Goal: Obtain resource: Download file/media

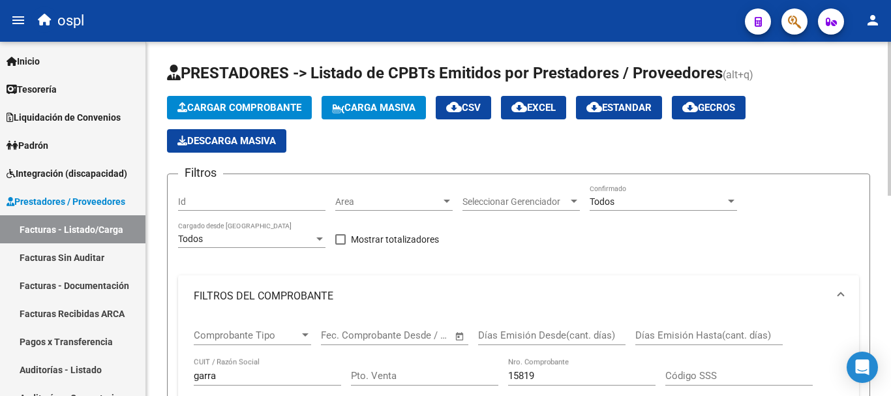
scroll to position [264, 0]
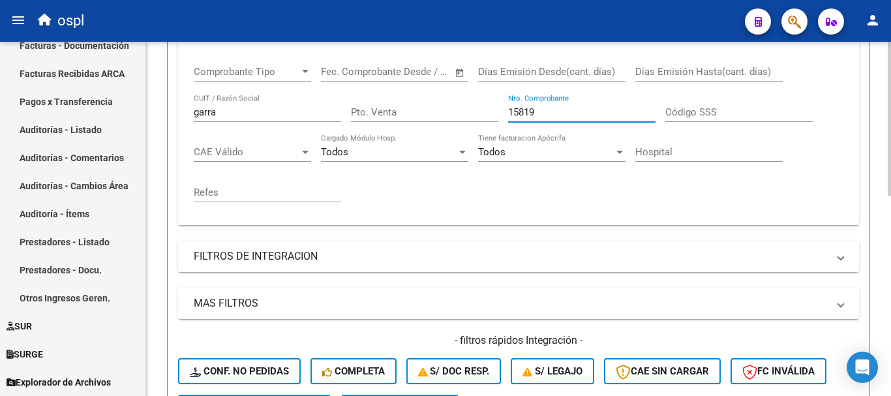
drag, startPoint x: 553, startPoint y: 108, endPoint x: 466, endPoint y: 106, distance: 87.4
click at [466, 107] on div "Comprobante Tipo Comprobante Tipo Fecha inicio – Fecha fin Fec. Comprobante Des…" at bounding box center [519, 133] width 650 height 161
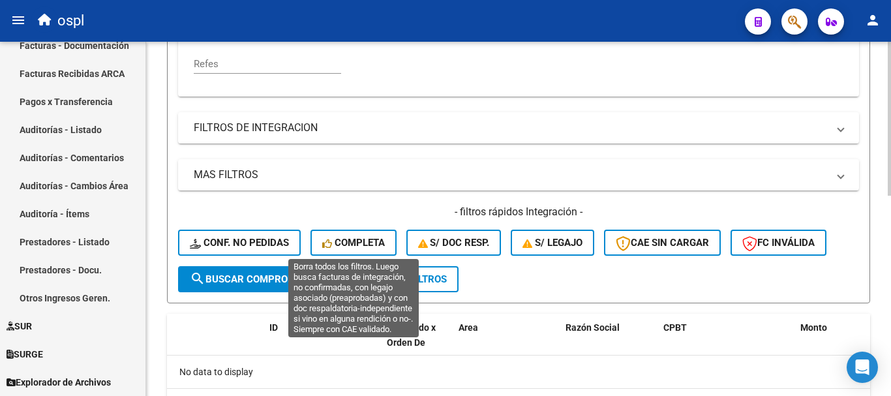
scroll to position [394, 0]
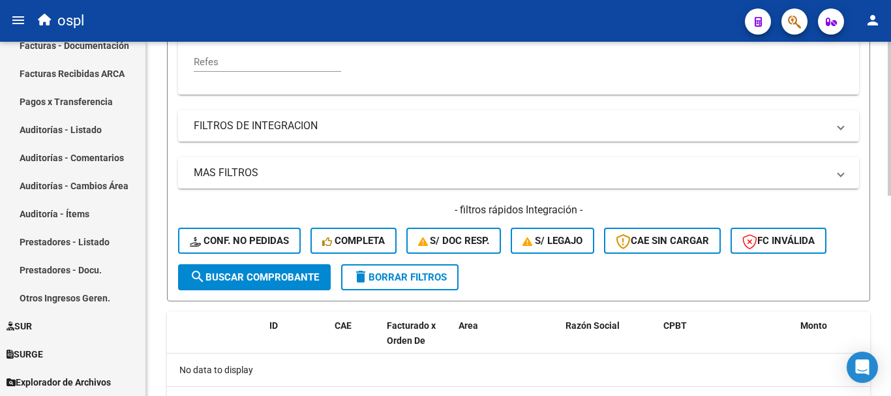
type input "30516"
click at [264, 279] on span "search Buscar Comprobante" at bounding box center [254, 277] width 129 height 12
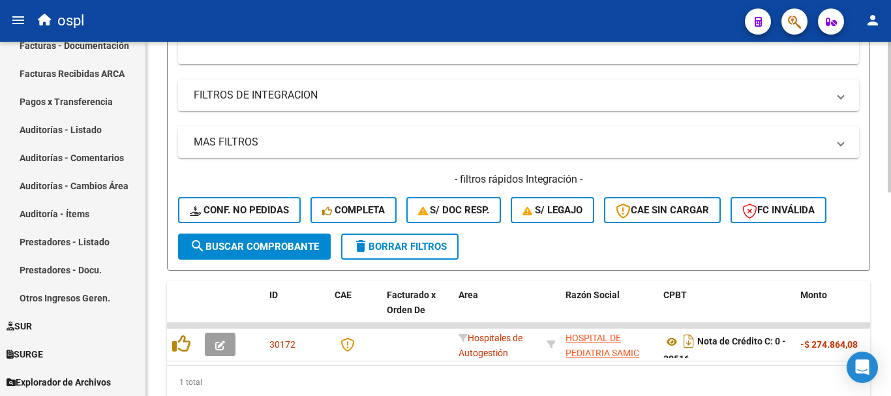
scroll to position [479, 0]
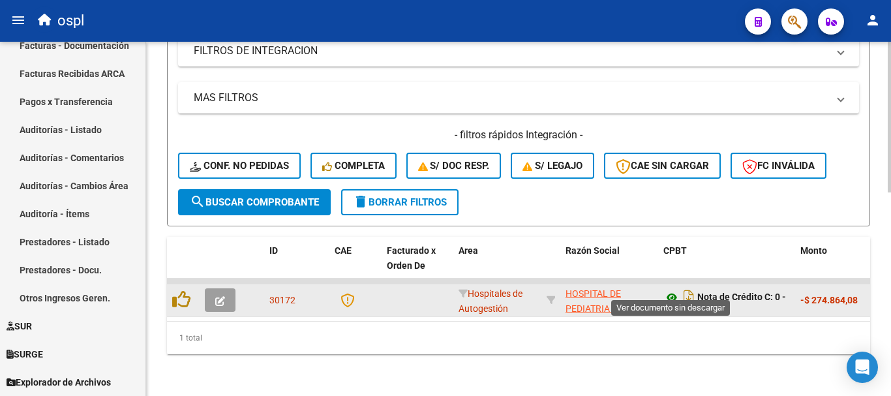
click at [671, 290] on icon at bounding box center [671, 298] width 17 height 16
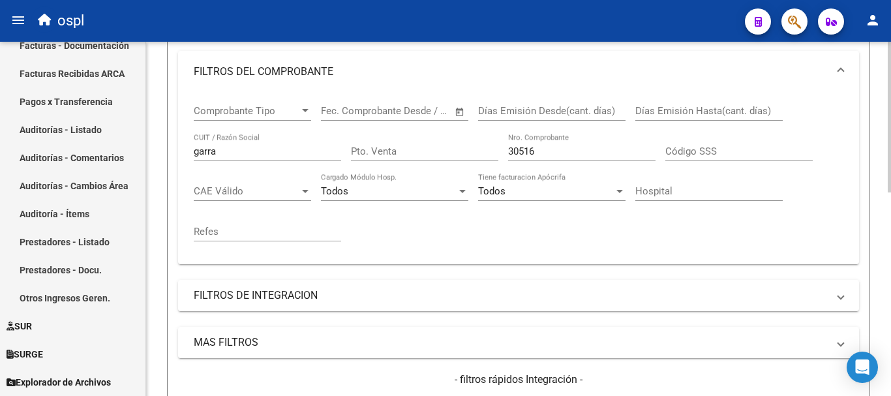
scroll to position [219, 0]
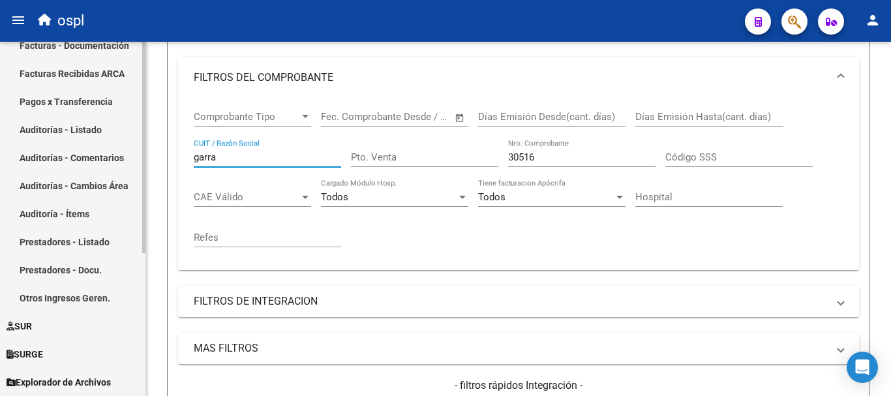
drag, startPoint x: 247, startPoint y: 155, endPoint x: 85, endPoint y: 153, distance: 161.1
click at [85, 153] on mat-sidenav-container "Firma Express Inicio Calendario SSS Instructivos Contacto OS Tesorería Extracto…" at bounding box center [445, 219] width 891 height 354
type input "posadas"
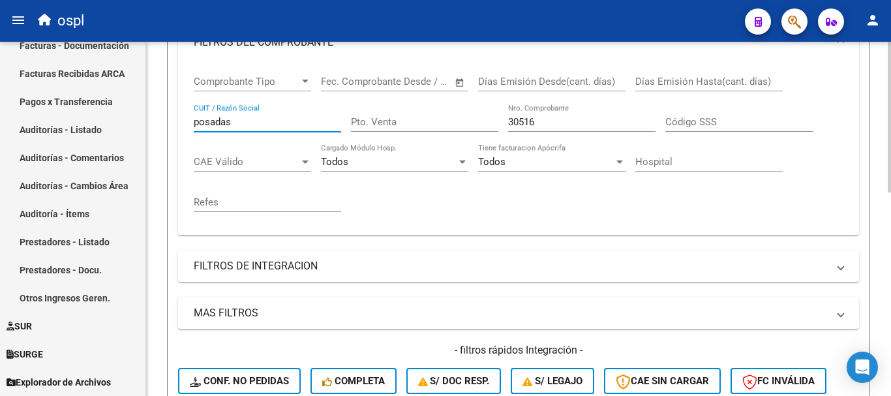
scroll to position [349, 0]
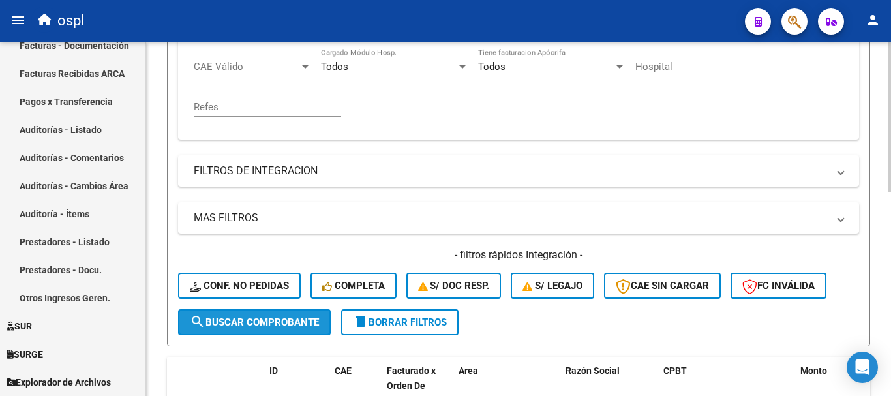
click at [284, 320] on span "search Buscar Comprobante" at bounding box center [254, 322] width 129 height 12
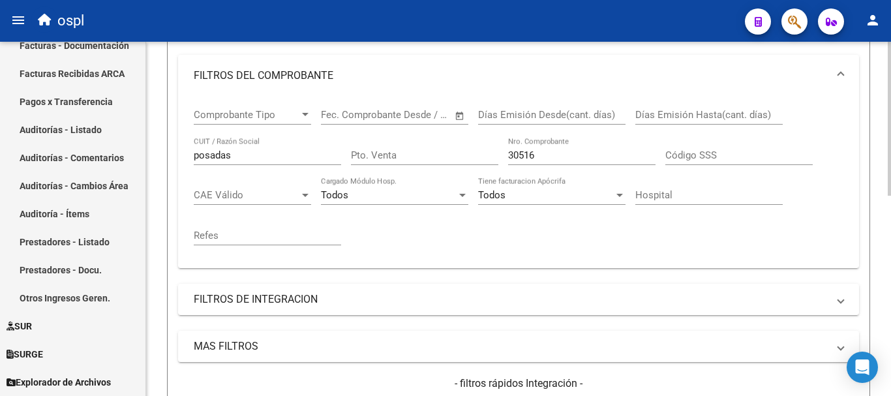
scroll to position [219, 0]
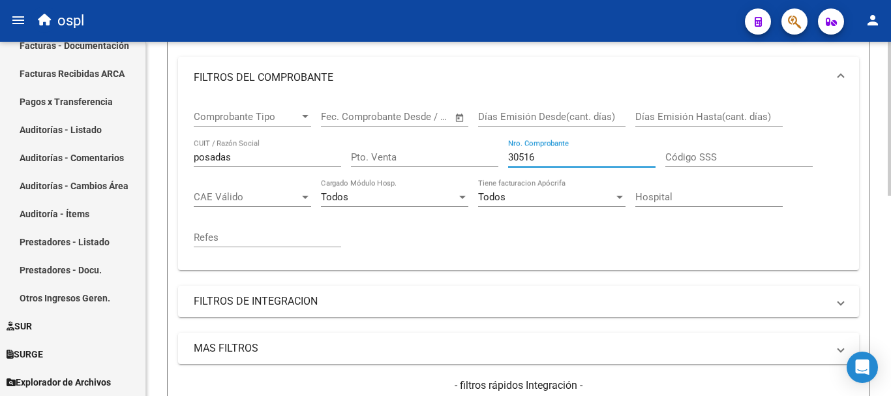
drag, startPoint x: 532, startPoint y: 160, endPoint x: 487, endPoint y: 146, distance: 47.0
click at [481, 149] on div "Comprobante Tipo Comprobante Tipo Fecha inicio – Fecha fin Fec. Comprobante Des…" at bounding box center [519, 178] width 650 height 161
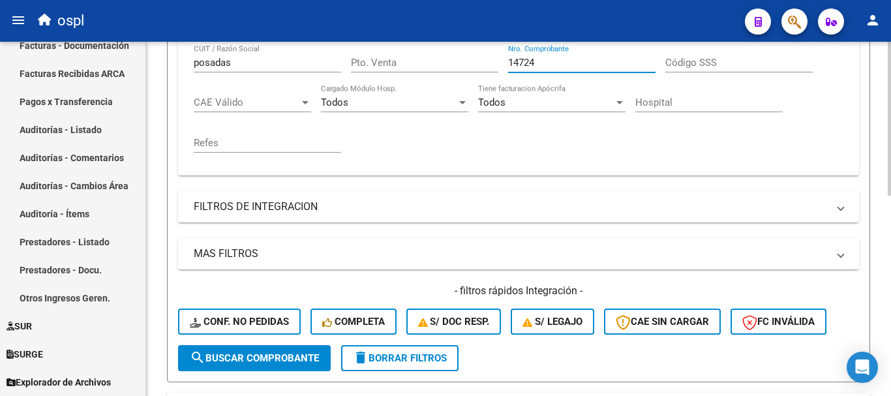
scroll to position [349, 0]
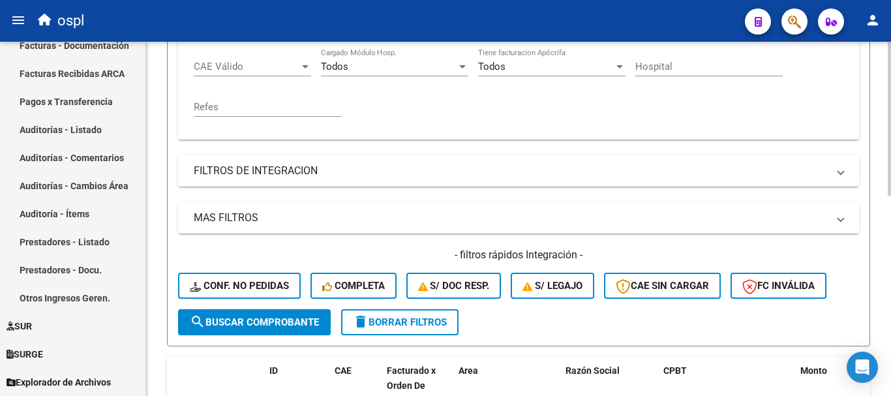
click at [280, 317] on span "search Buscar Comprobante" at bounding box center [254, 322] width 129 height 12
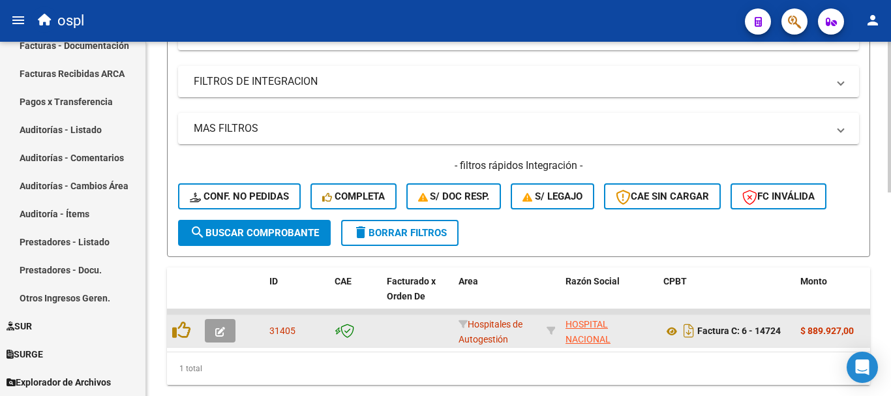
scroll to position [479, 0]
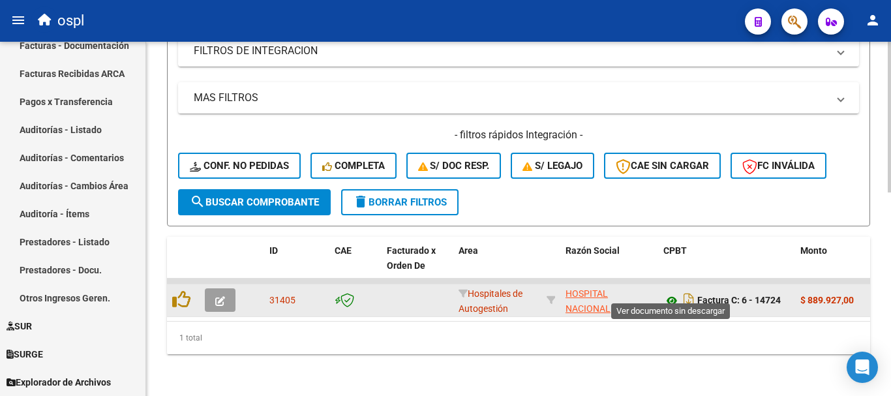
click at [672, 293] on icon at bounding box center [671, 301] width 17 height 16
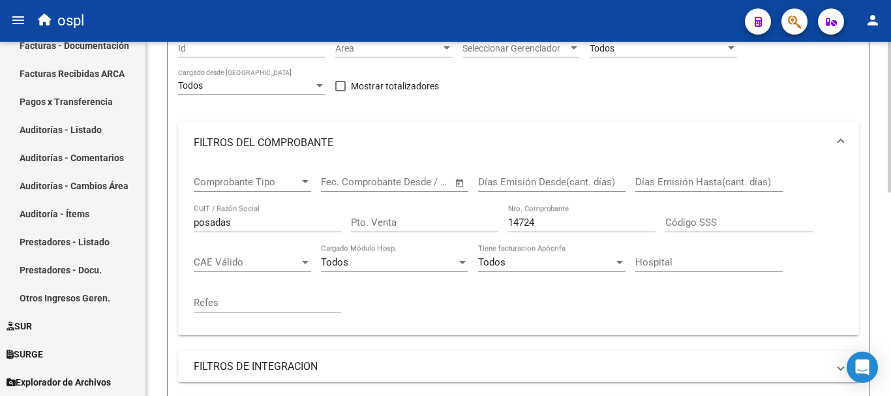
scroll to position [0, 0]
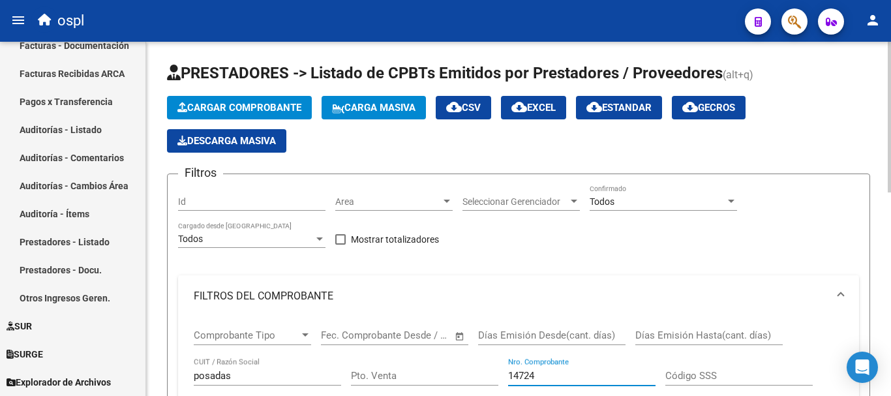
click at [557, 375] on input "14724" at bounding box center [581, 376] width 147 height 12
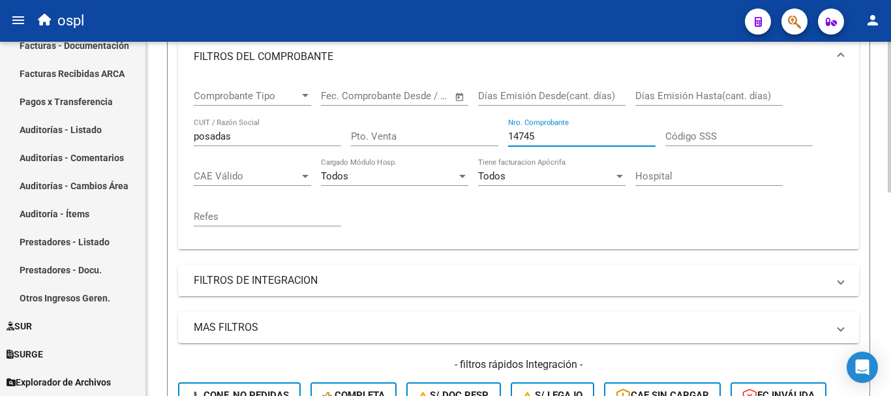
scroll to position [326, 0]
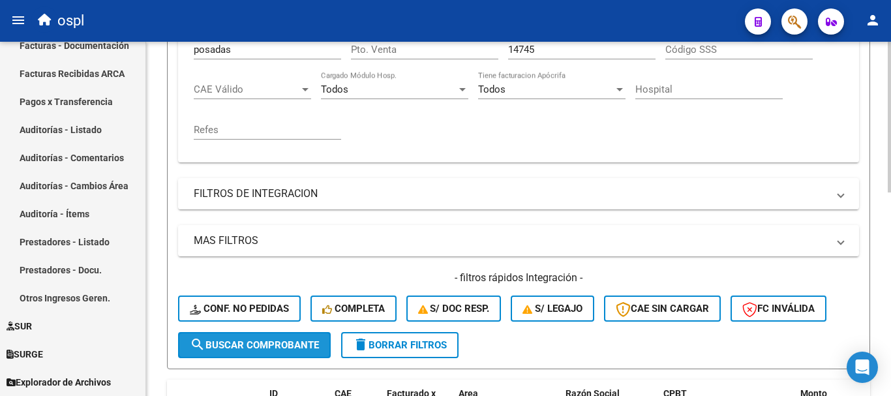
click at [249, 333] on button "search Buscar Comprobante" at bounding box center [254, 345] width 153 height 26
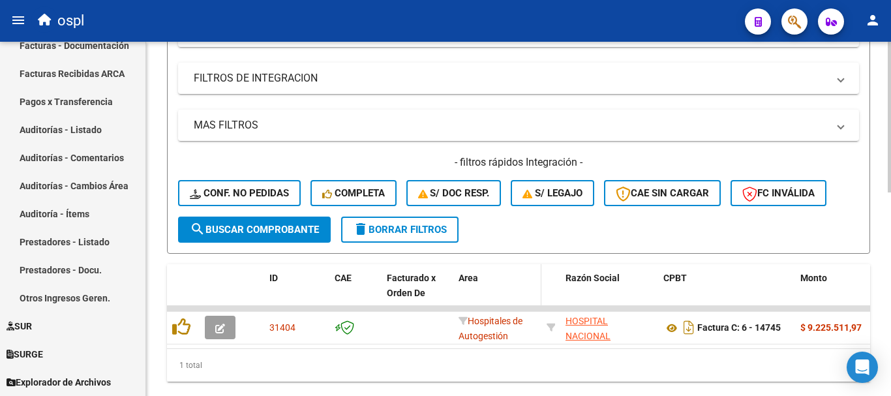
scroll to position [457, 0]
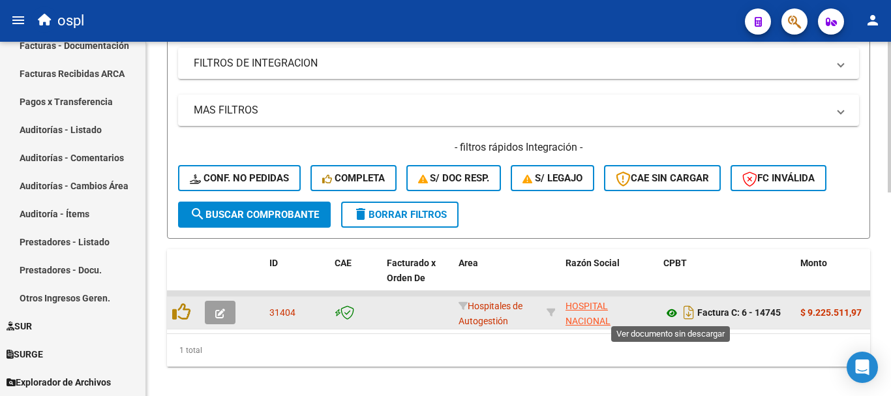
click at [671, 310] on icon at bounding box center [671, 313] width 17 height 16
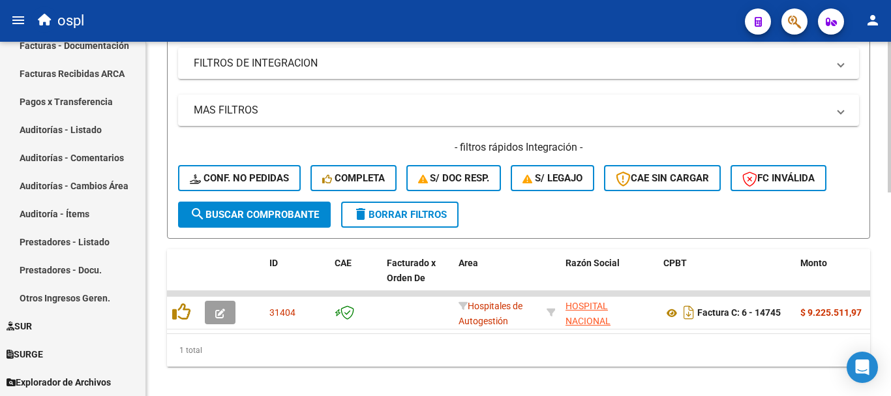
scroll to position [261, 0]
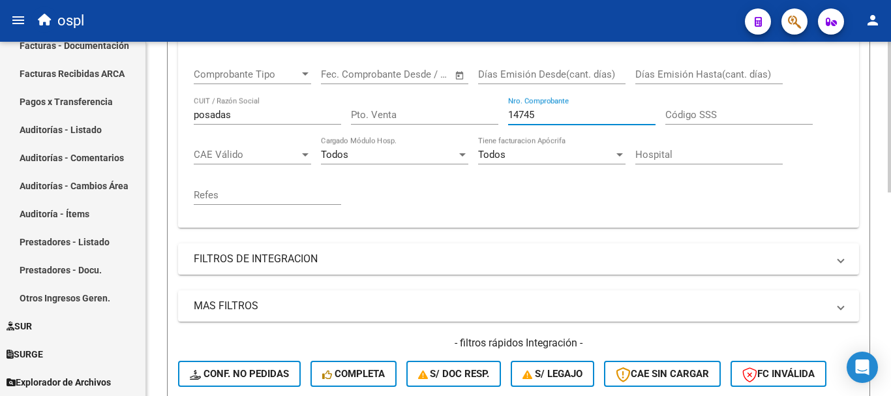
drag, startPoint x: 449, startPoint y: 94, endPoint x: 427, endPoint y: 88, distance: 22.3
click at [427, 88] on div "Comprobante Tipo Comprobante Tipo Fecha inicio – Fecha fin Fec. Comprobante Des…" at bounding box center [519, 136] width 650 height 161
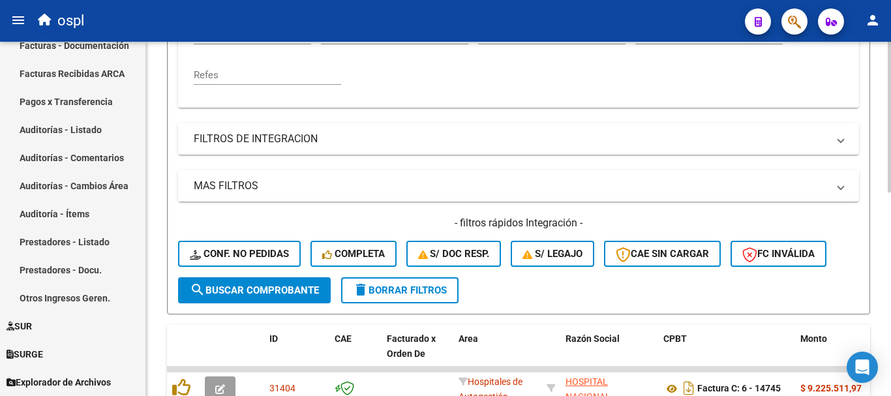
scroll to position [391, 0]
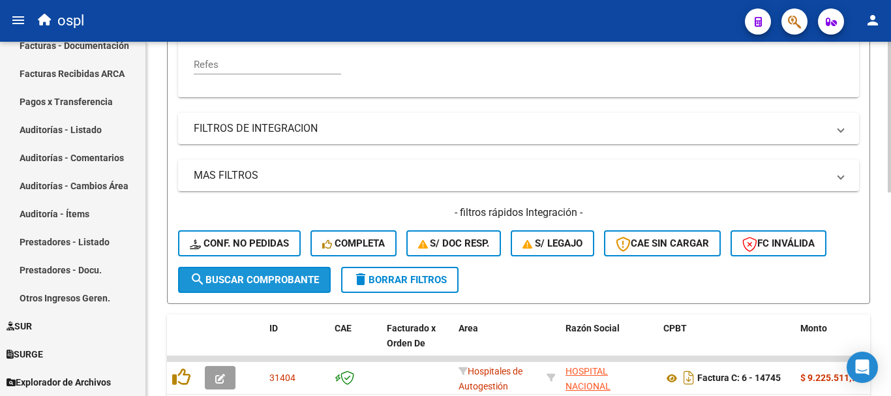
click at [286, 282] on span "search Buscar Comprobante" at bounding box center [254, 280] width 129 height 12
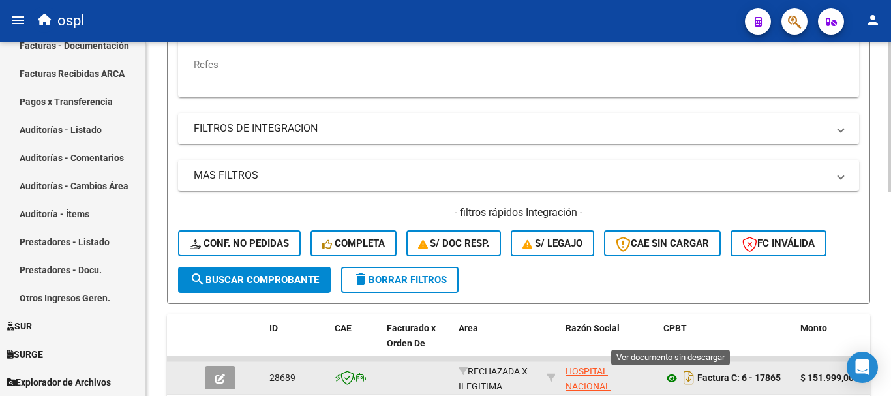
click at [670, 379] on icon at bounding box center [671, 378] width 17 height 16
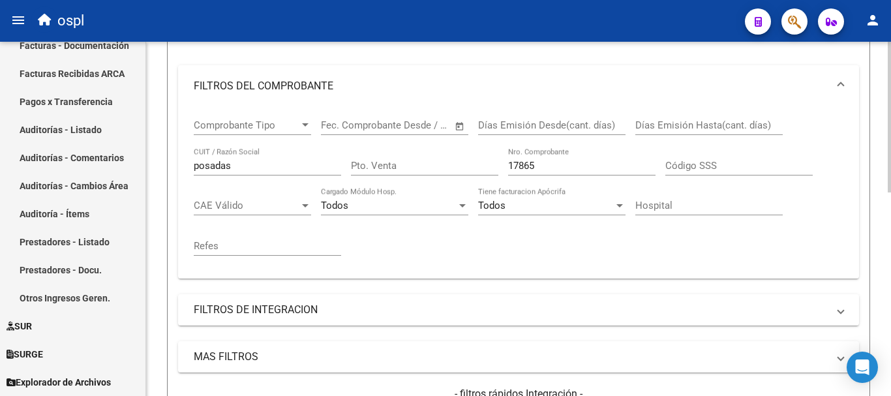
scroll to position [196, 0]
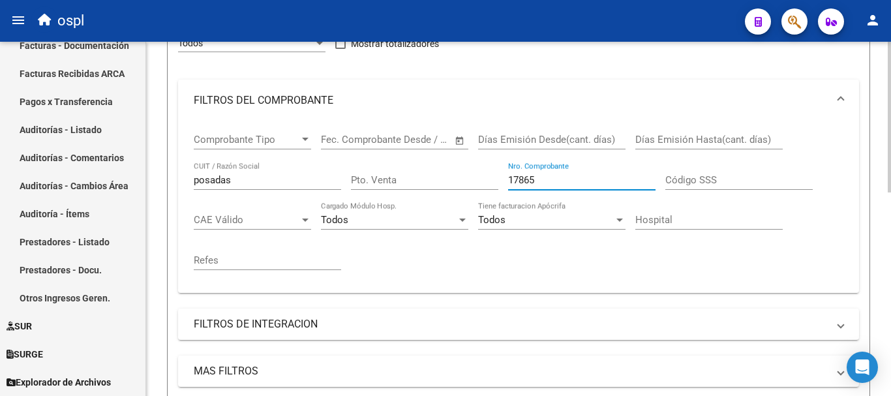
drag, startPoint x: 564, startPoint y: 175, endPoint x: 415, endPoint y: 144, distance: 151.8
click at [415, 144] on div "Comprobante Tipo Comprobante Tipo Fecha inicio – Fecha fin Fec. Comprobante Des…" at bounding box center [519, 201] width 650 height 161
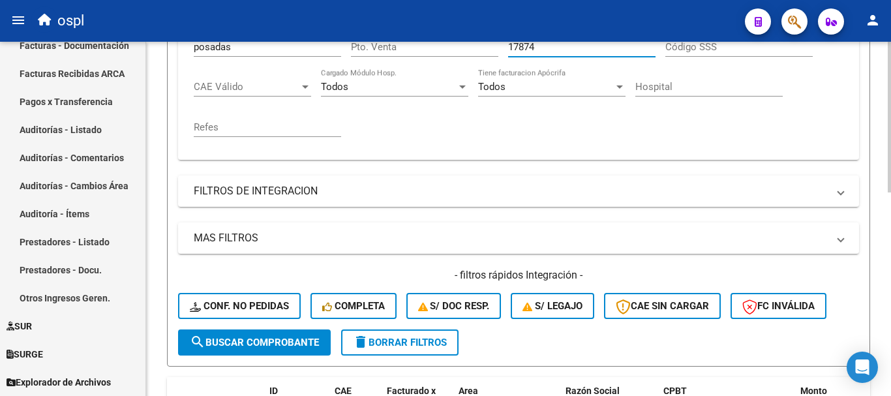
scroll to position [391, 0]
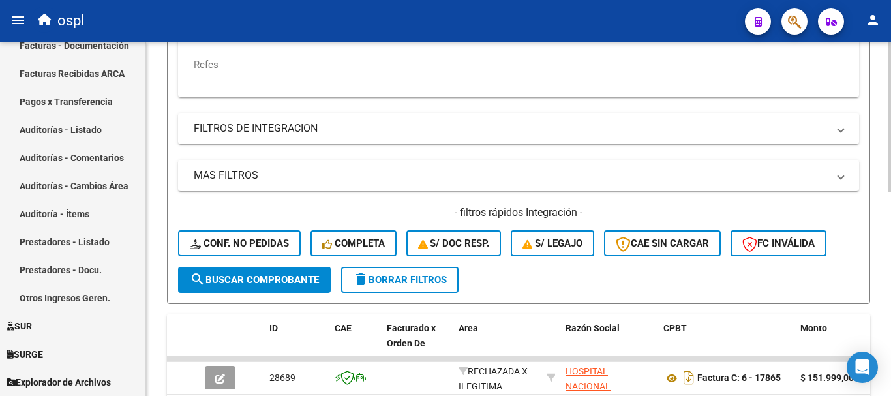
type input "17874"
click at [271, 281] on span "search Buscar Comprobante" at bounding box center [254, 280] width 129 height 12
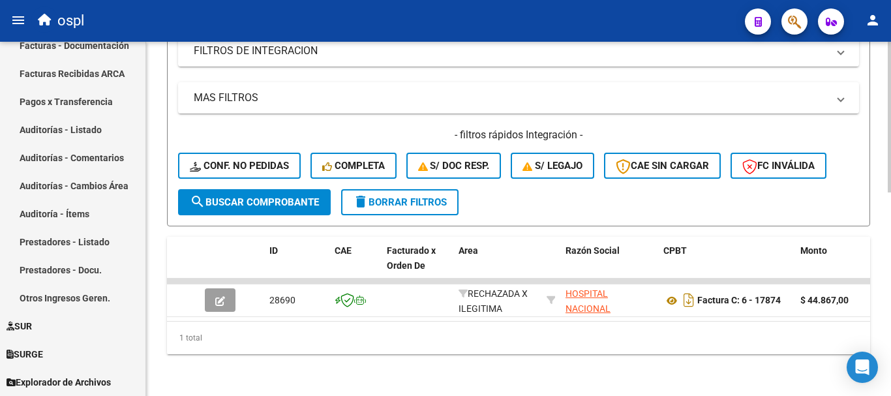
scroll to position [479, 0]
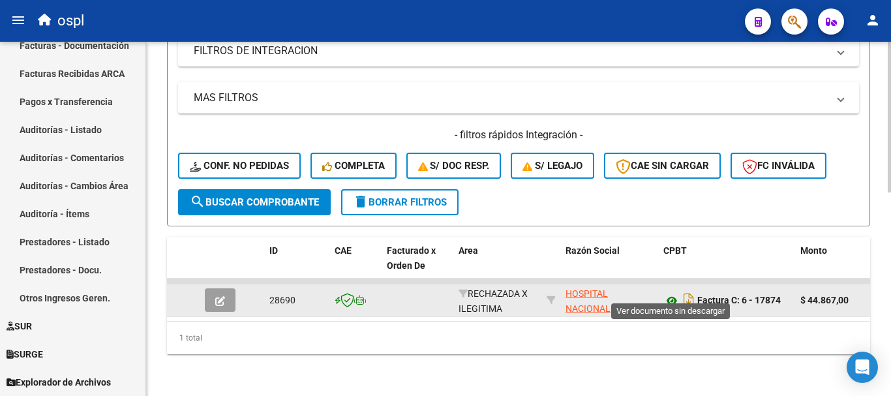
click at [674, 293] on icon at bounding box center [671, 301] width 17 height 16
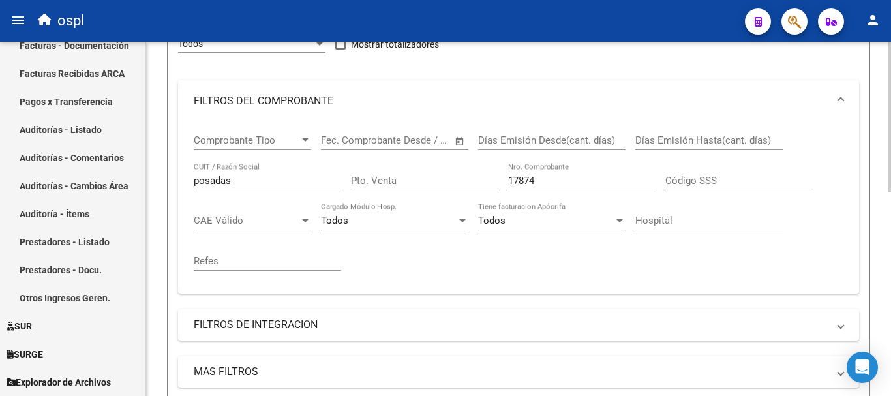
scroll to position [88, 0]
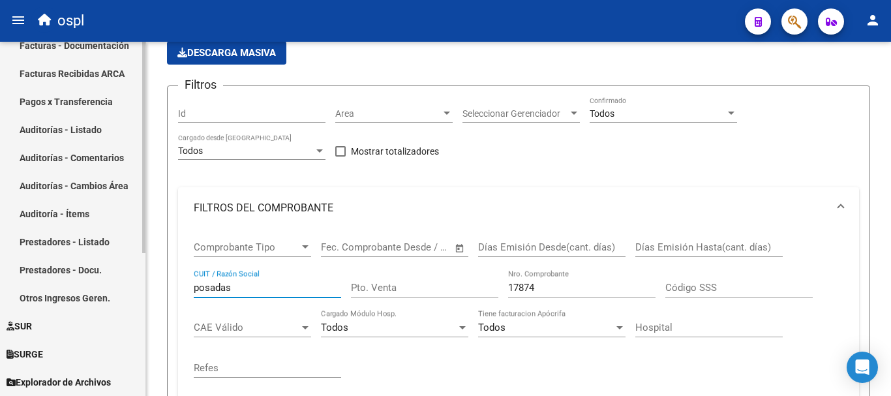
drag, startPoint x: 247, startPoint y: 285, endPoint x: 46, endPoint y: 263, distance: 202.1
click at [46, 269] on mat-sidenav-container "Firma Express Inicio Calendario SSS Instructivos Contacto OS Tesorería Extracto…" at bounding box center [445, 219] width 891 height 354
type input "efectores"
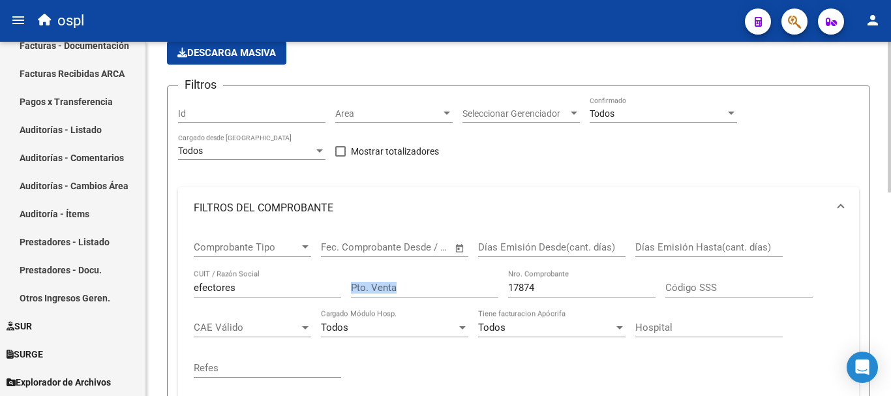
drag, startPoint x: 562, startPoint y: 279, endPoint x: 468, endPoint y: 279, distance: 93.9
click at [468, 279] on div "Comprobante Tipo Comprobante Tipo Fecha inicio – Fecha fin Fec. Comprobante Des…" at bounding box center [519, 309] width 650 height 161
click at [550, 294] on div "17874 Nro. Comprobante" at bounding box center [581, 283] width 147 height 28
drag, startPoint x: 520, startPoint y: 290, endPoint x: 477, endPoint y: 284, distance: 42.8
click at [477, 284] on div "Comprobante Tipo Comprobante Tipo Fecha inicio – Fecha fin Fec. Comprobante Des…" at bounding box center [519, 309] width 650 height 161
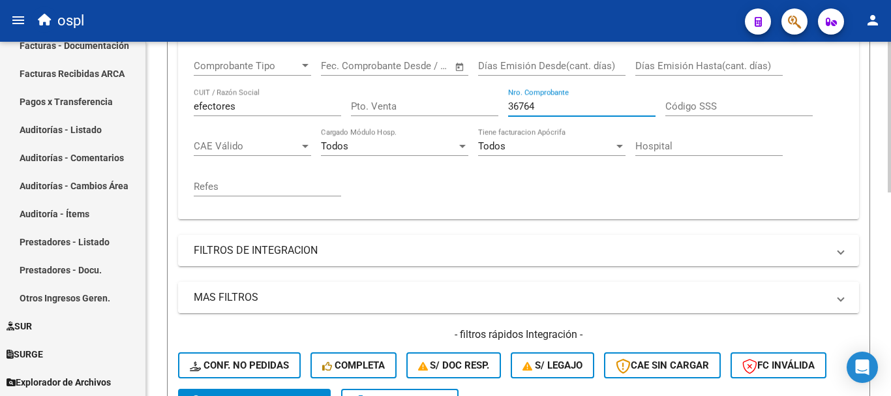
scroll to position [284, 0]
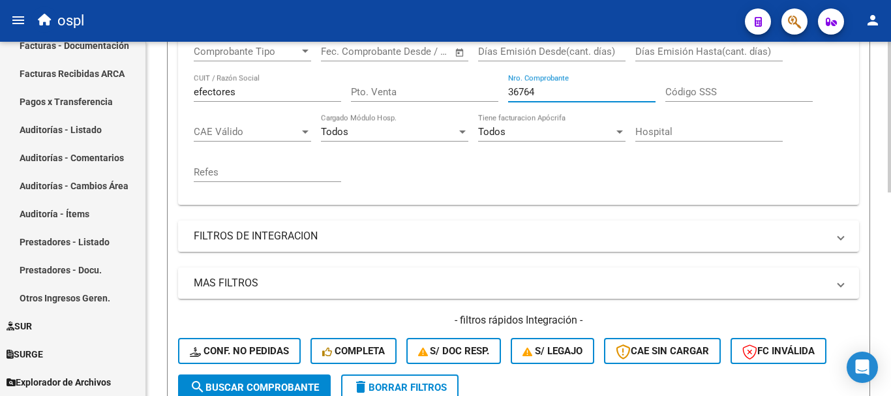
type input "36764"
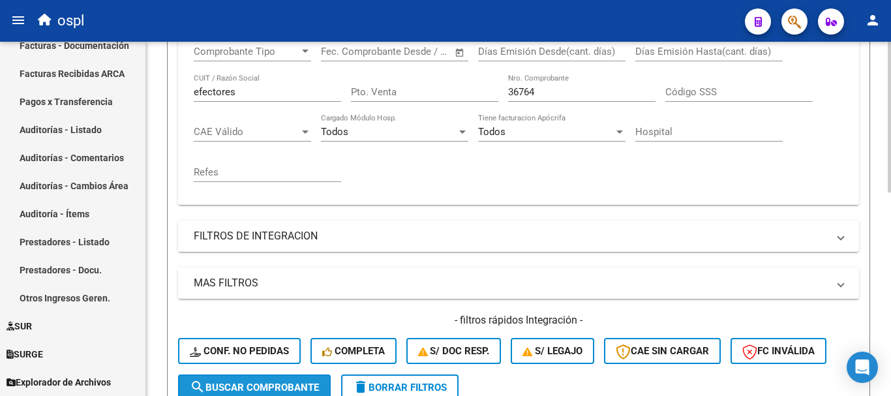
click at [269, 380] on button "search Buscar Comprobante" at bounding box center [254, 387] width 153 height 26
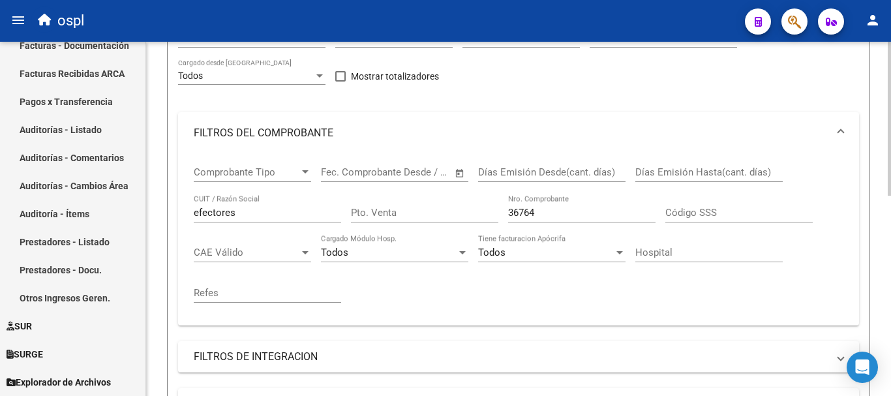
scroll to position [133, 0]
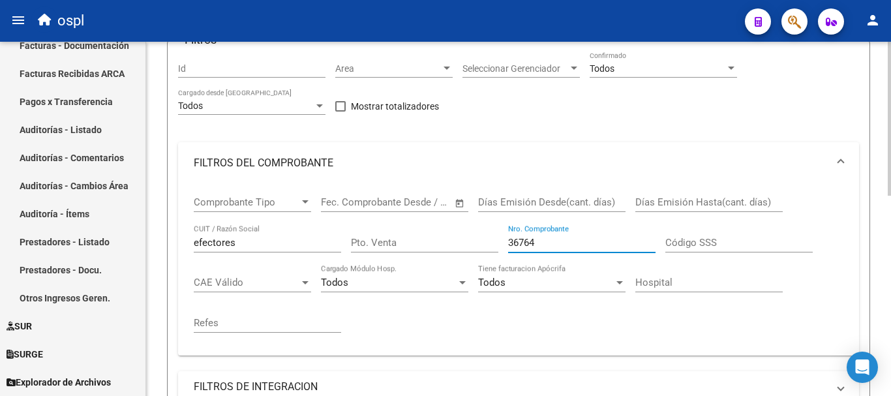
drag, startPoint x: 554, startPoint y: 242, endPoint x: 480, endPoint y: 229, distance: 75.5
click at [480, 237] on div "Comprobante Tipo Comprobante Tipo Fecha inicio – Fecha fin Fec. Comprobante Des…" at bounding box center [519, 264] width 650 height 161
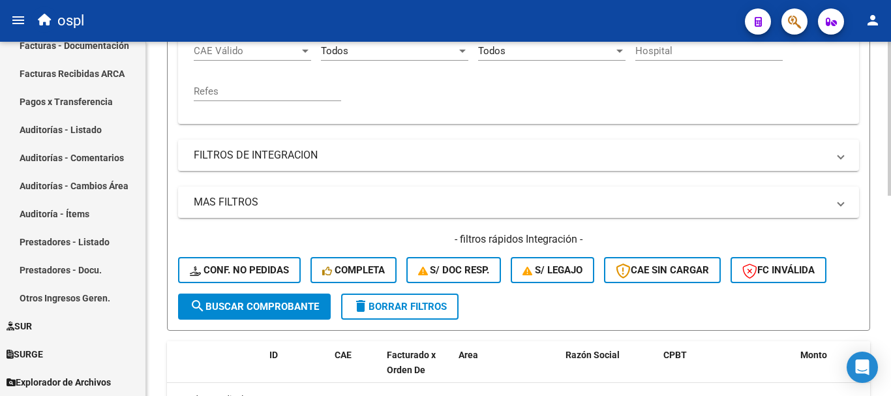
scroll to position [394, 0]
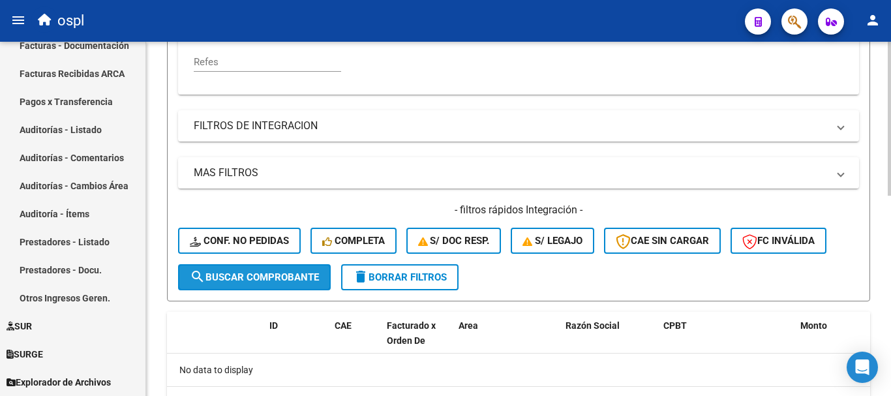
click at [271, 271] on span "search Buscar Comprobante" at bounding box center [254, 277] width 129 height 12
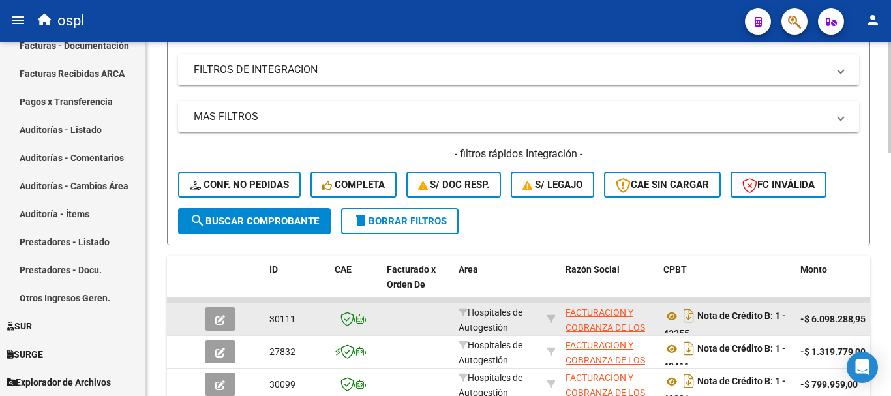
scroll to position [234, 0]
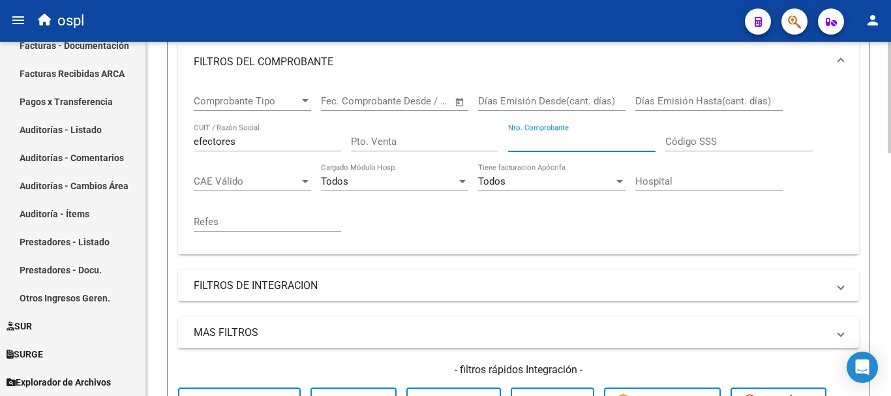
click at [575, 143] on input "Nro. Comprobante" at bounding box center [581, 142] width 147 height 12
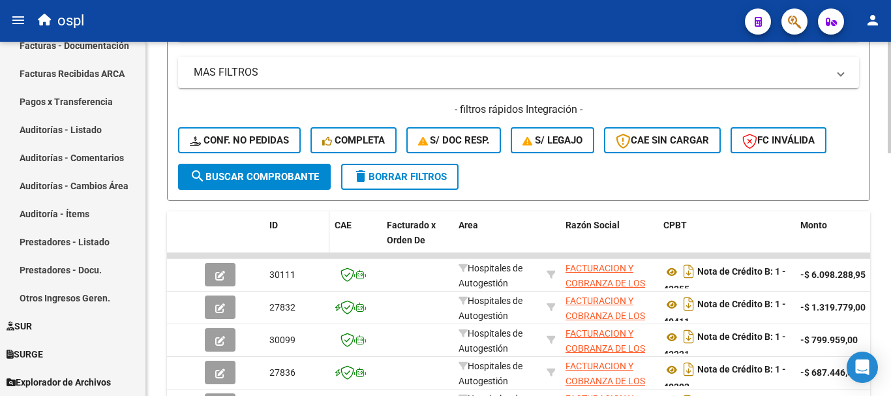
scroll to position [495, 0]
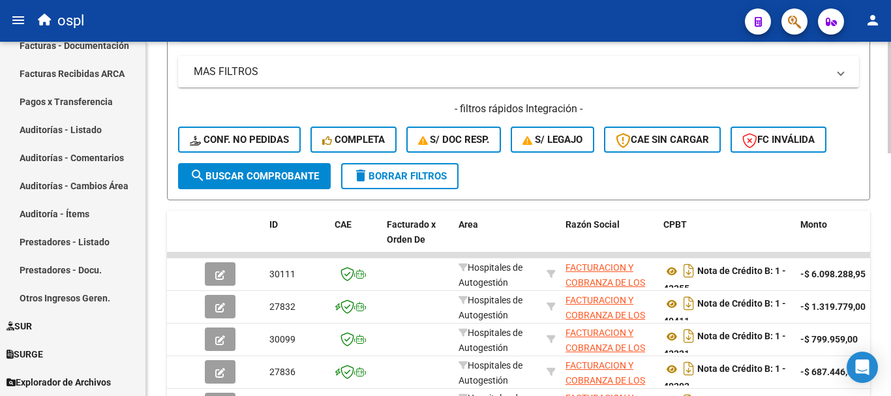
click at [246, 180] on span "search Buscar Comprobante" at bounding box center [254, 176] width 129 height 12
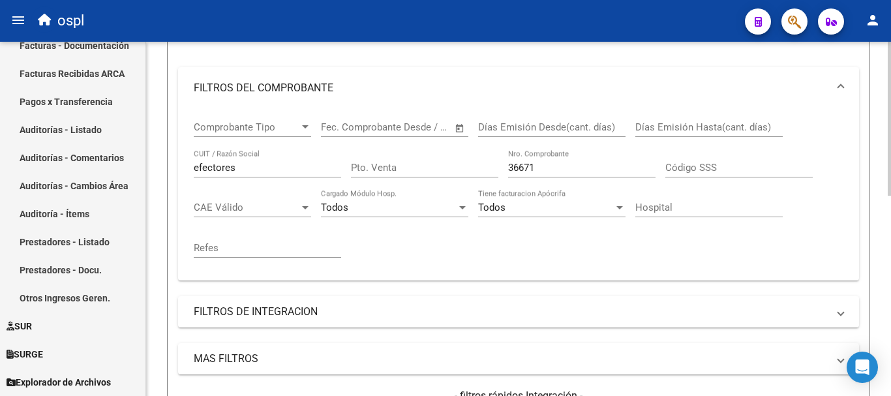
scroll to position [198, 0]
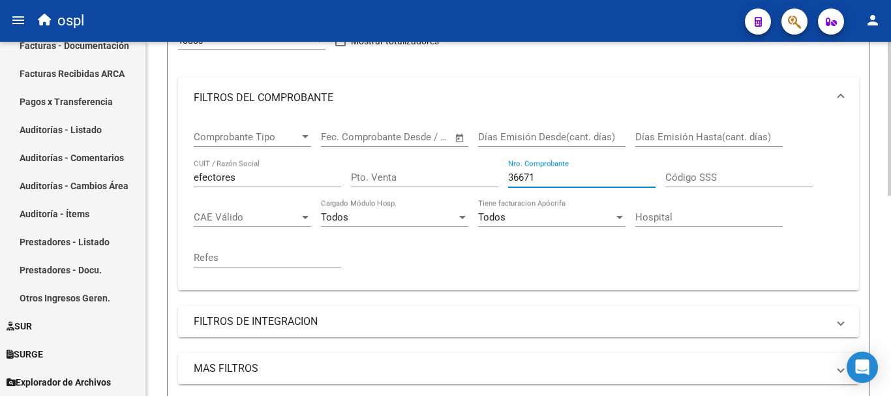
drag, startPoint x: 544, startPoint y: 174, endPoint x: 449, endPoint y: 157, distance: 96.2
click at [449, 157] on div "Comprobante Tipo Comprobante Tipo Fecha inicio – Fecha fin Fec. Comprobante Des…" at bounding box center [519, 199] width 650 height 161
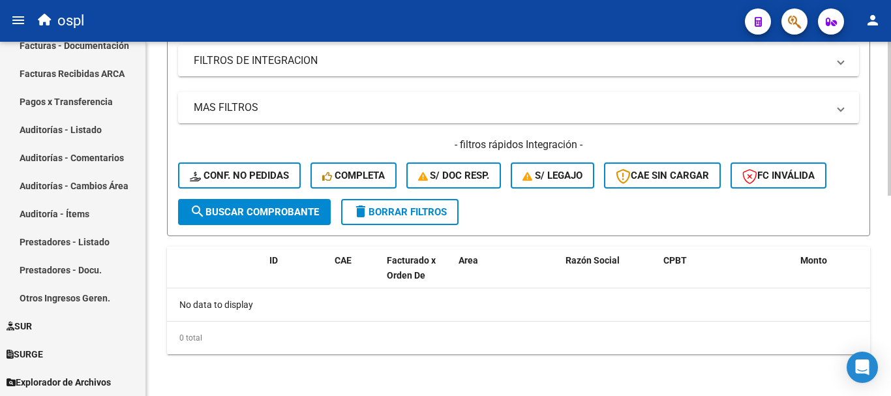
click at [301, 204] on button "search Buscar Comprobante" at bounding box center [254, 212] width 153 height 26
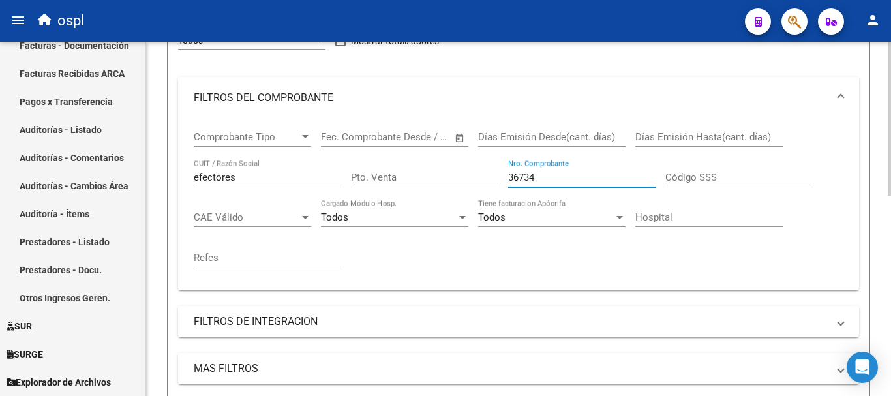
drag, startPoint x: 550, startPoint y: 175, endPoint x: 466, endPoint y: 165, distance: 84.7
click at [466, 168] on div "Comprobante Tipo Comprobante Tipo Fecha inicio – Fecha fin Fec. Comprobante Des…" at bounding box center [519, 199] width 650 height 161
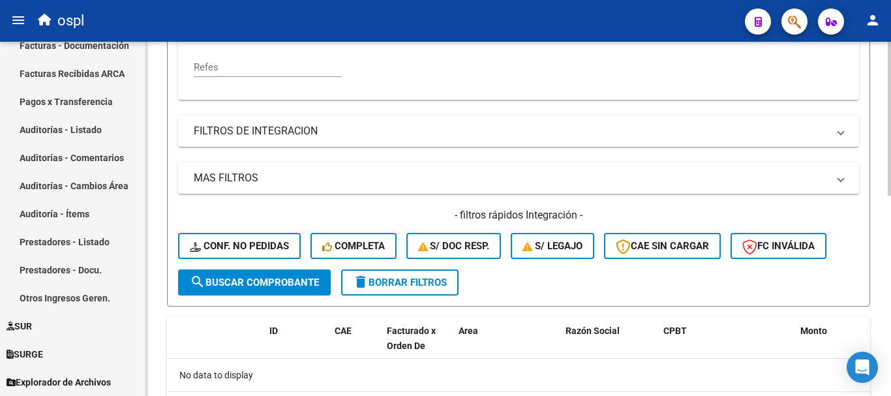
scroll to position [394, 0]
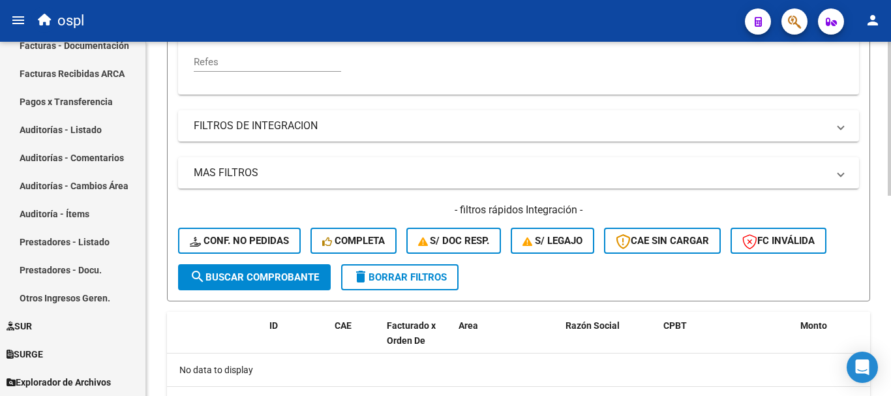
type input "39716"
click at [273, 274] on span "search Buscar Comprobante" at bounding box center [254, 277] width 129 height 12
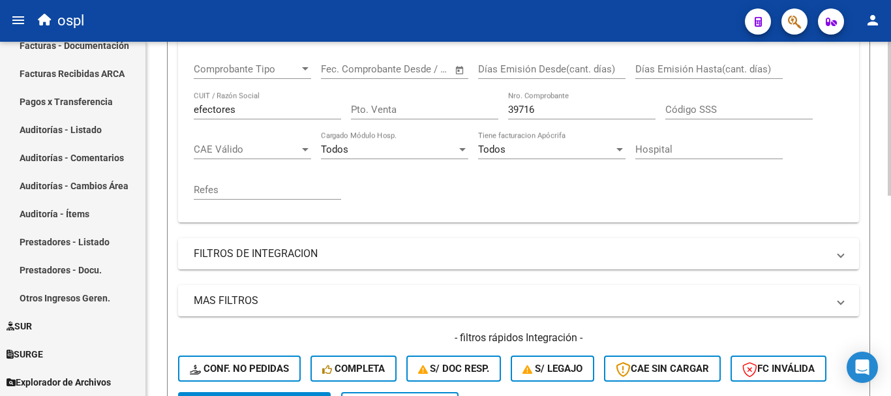
scroll to position [264, 0]
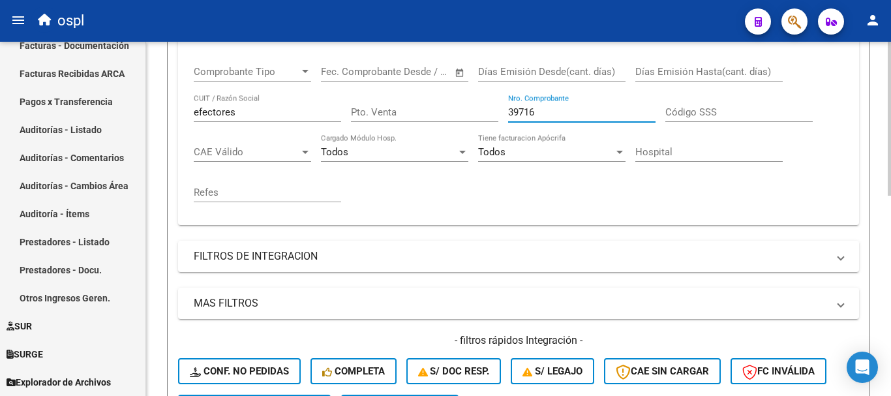
drag, startPoint x: 512, startPoint y: 106, endPoint x: 416, endPoint y: 74, distance: 101.3
click at [417, 75] on div "Comprobante Tipo Comprobante Tipo Fecha inicio – Fecha fin Fec. Comprobante Des…" at bounding box center [519, 133] width 650 height 161
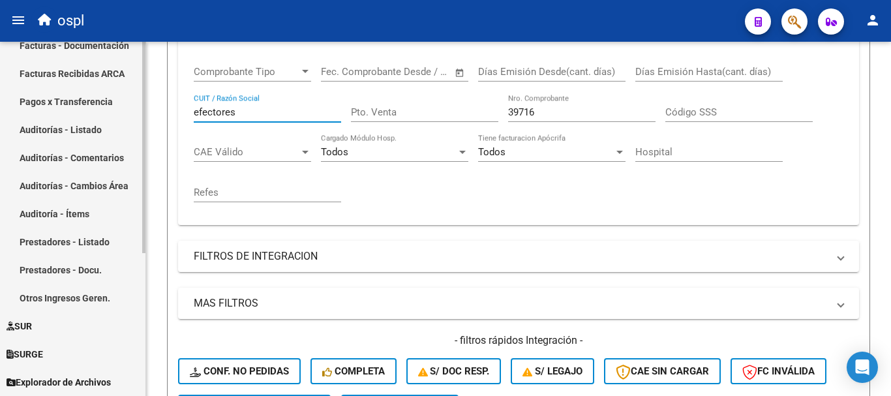
drag, startPoint x: 238, startPoint y: 108, endPoint x: 35, endPoint y: 68, distance: 206.7
click at [35, 69] on mat-sidenav-container "Firma Express Inicio Calendario SSS Instructivos Contacto OS Tesorería Extracto…" at bounding box center [445, 219] width 891 height 354
type input "posadas"
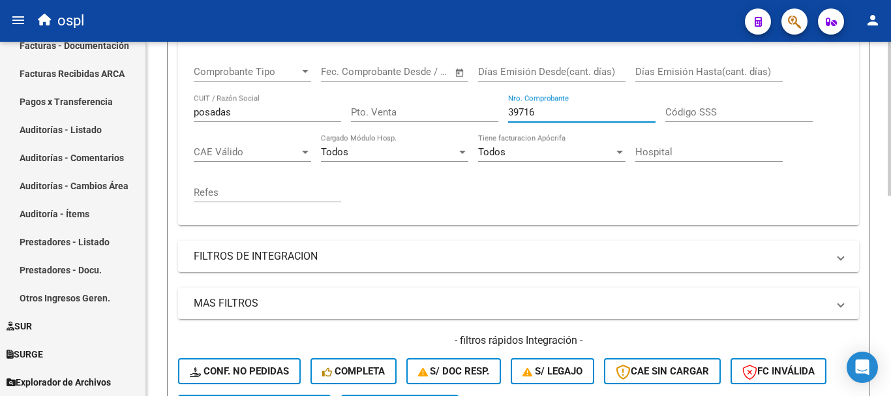
drag, startPoint x: 547, startPoint y: 108, endPoint x: 459, endPoint y: 99, distance: 89.1
click at [459, 99] on div "Comprobante Tipo Comprobante Tipo Fecha inicio – Fecha fin Fec. Comprobante Des…" at bounding box center [519, 133] width 650 height 161
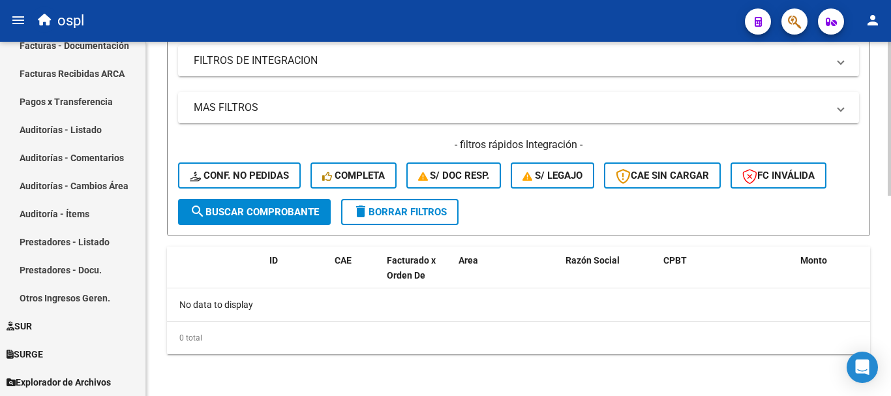
type input "14724"
click at [274, 217] on span "search Buscar Comprobante" at bounding box center [254, 212] width 129 height 12
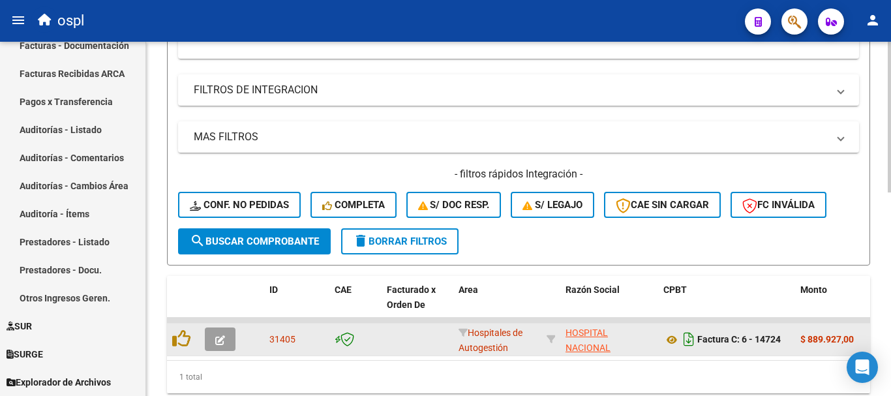
scroll to position [459, 0]
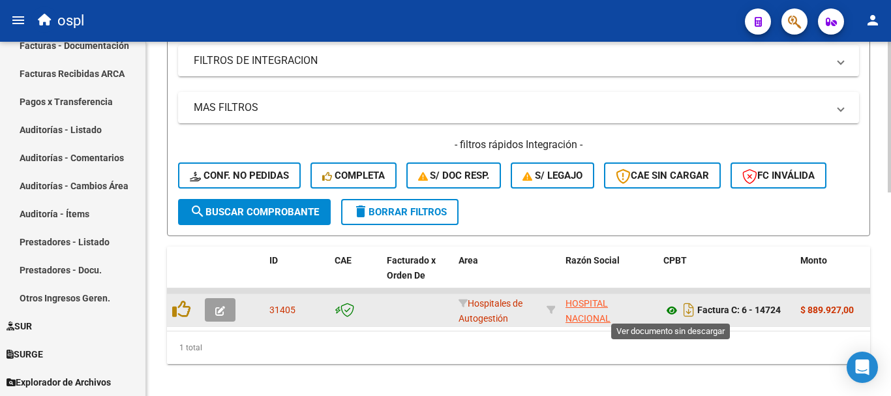
click at [669, 311] on icon at bounding box center [671, 311] width 17 height 16
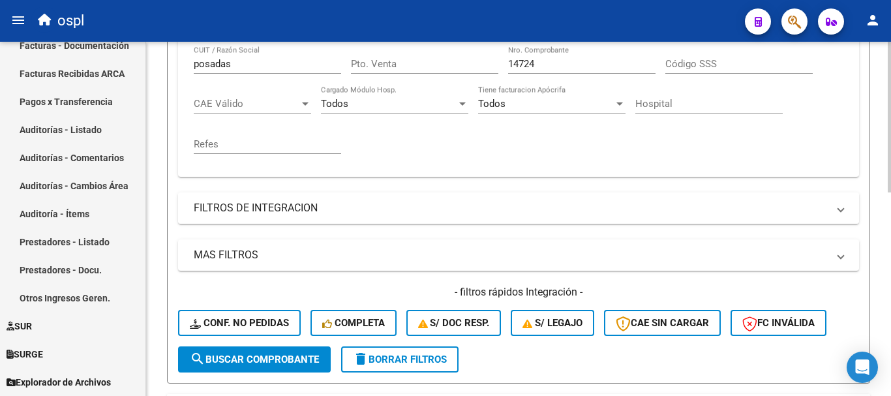
scroll to position [264, 0]
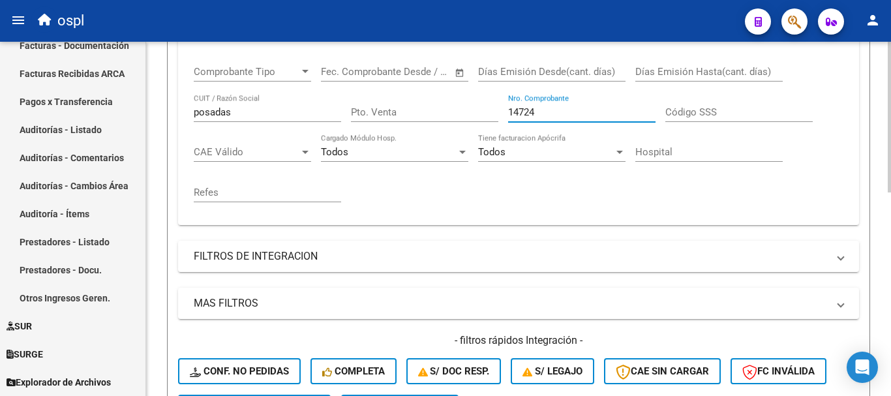
drag, startPoint x: 552, startPoint y: 113, endPoint x: 459, endPoint y: 97, distance: 94.0
click at [459, 97] on div "Comprobante Tipo Comprobante Tipo Fecha inicio – Fecha fin Fec. Comprobante Des…" at bounding box center [519, 133] width 650 height 161
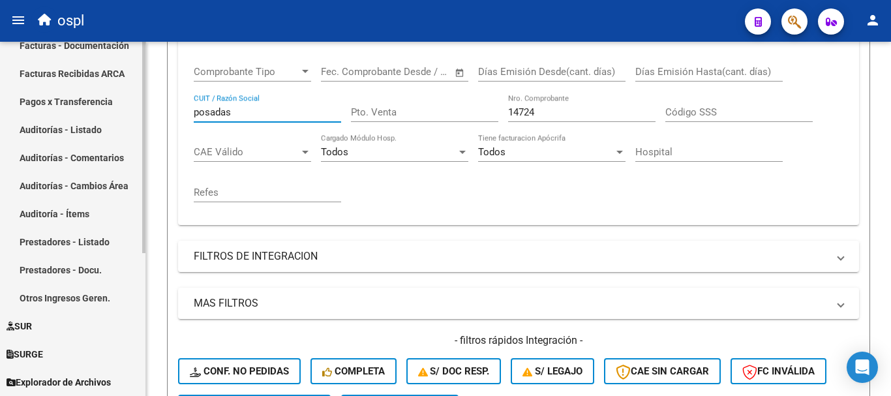
drag, startPoint x: 275, startPoint y: 116, endPoint x: 101, endPoint y: 93, distance: 175.6
click at [101, 93] on mat-sidenav-container "Firma Express Inicio Calendario SSS Instructivos Contacto OS Tesorería Extracto…" at bounding box center [445, 219] width 891 height 354
click at [206, 115] on input "efetores" at bounding box center [267, 112] width 147 height 12
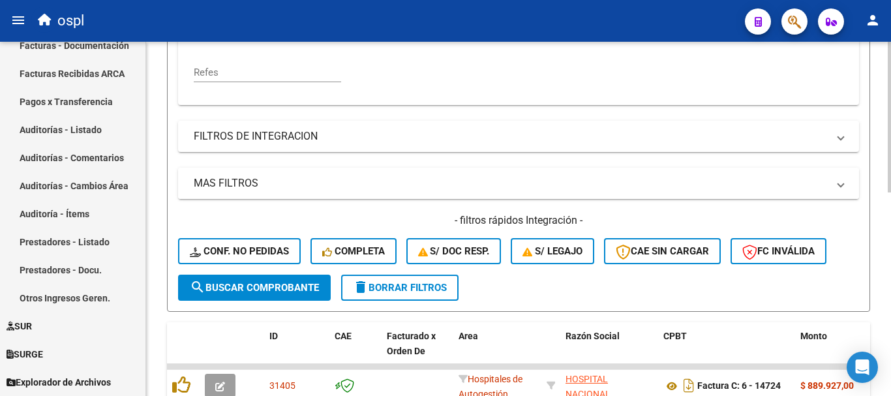
scroll to position [394, 0]
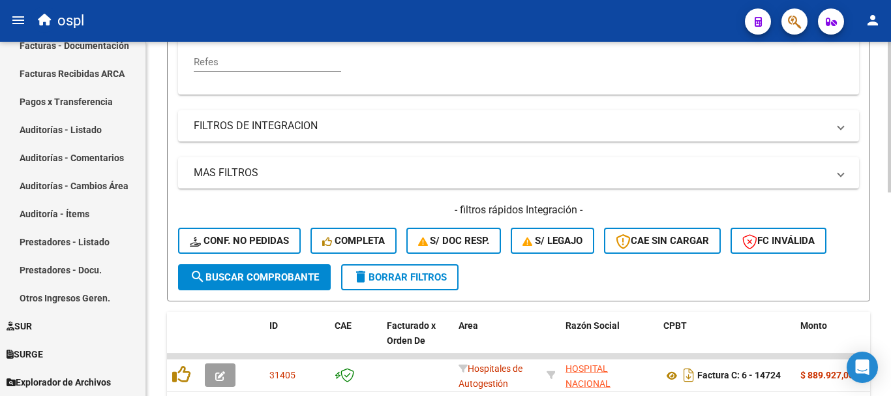
type input "efectores"
click at [267, 288] on button "search Buscar Comprobante" at bounding box center [254, 277] width 153 height 26
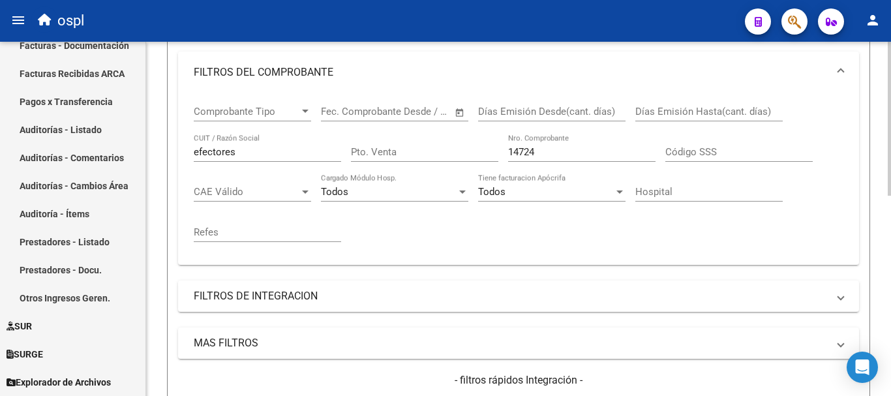
scroll to position [133, 0]
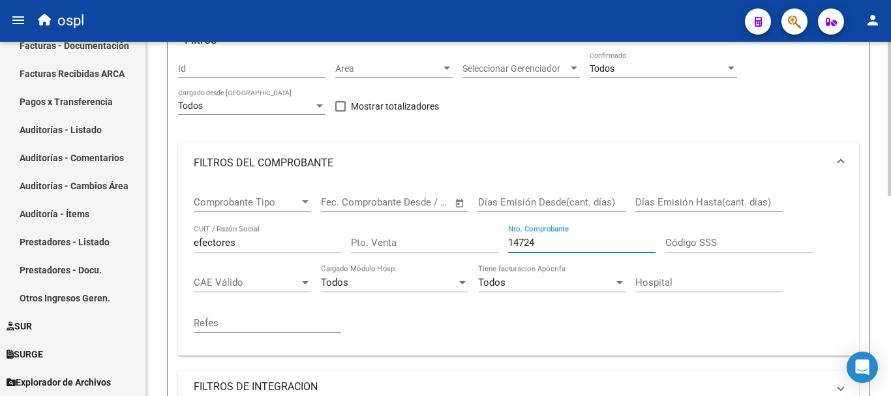
drag, startPoint x: 552, startPoint y: 241, endPoint x: 374, endPoint y: 194, distance: 184.2
click at [374, 194] on div "Comprobante Tipo Comprobante Tipo Fecha inicio – Fecha fin Fec. Comprobante Des…" at bounding box center [519, 264] width 650 height 161
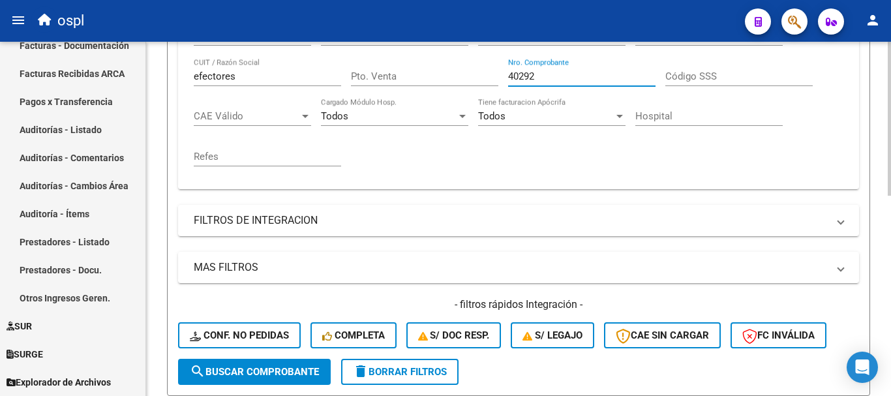
scroll to position [329, 0]
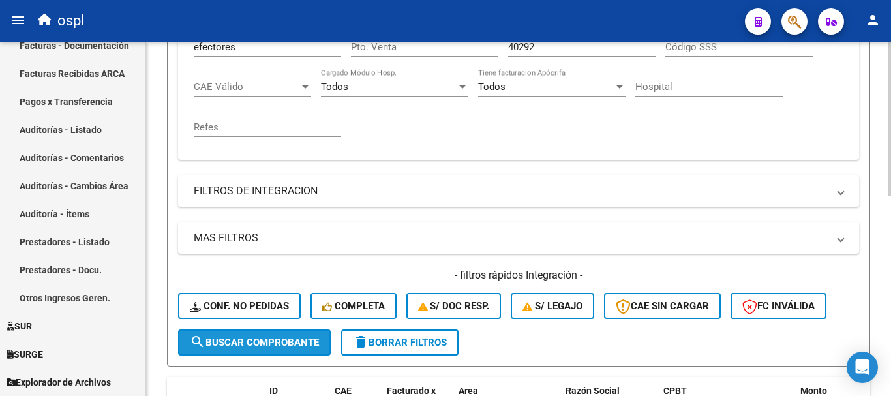
click at [278, 335] on button "search Buscar Comprobante" at bounding box center [254, 342] width 153 height 26
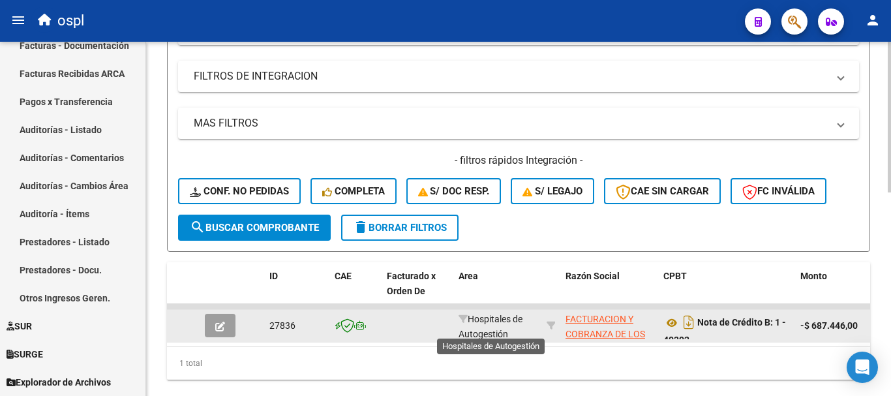
scroll to position [459, 0]
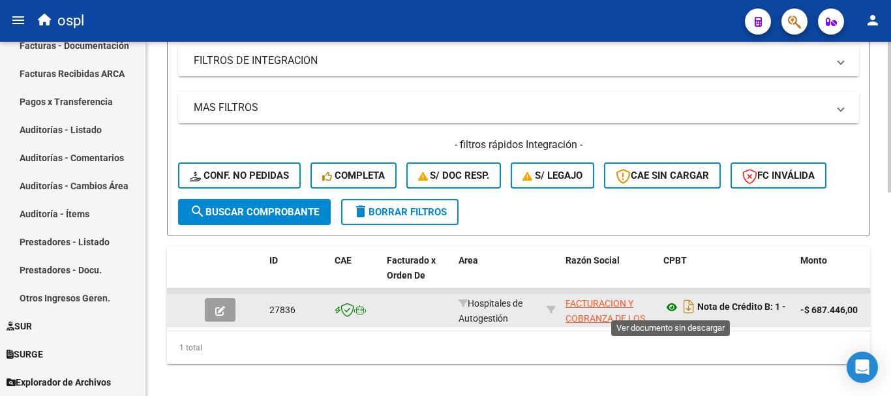
click at [674, 305] on icon at bounding box center [671, 307] width 17 height 16
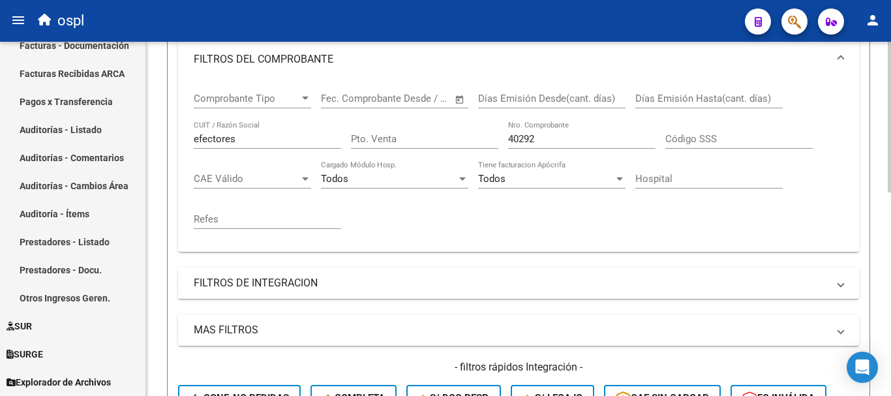
scroll to position [198, 0]
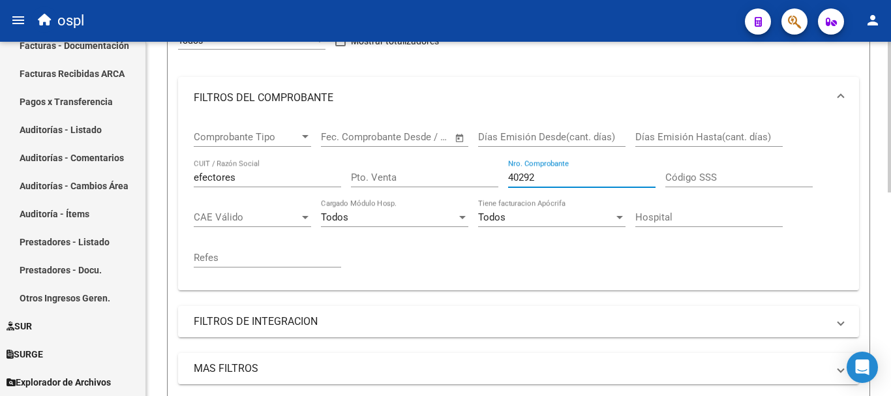
drag, startPoint x: 549, startPoint y: 180, endPoint x: 363, endPoint y: 145, distance: 189.7
click at [363, 146] on div "Comprobante Tipo Comprobante Tipo Fecha inicio – Fecha fin Fec. Comprobante Des…" at bounding box center [519, 199] width 650 height 161
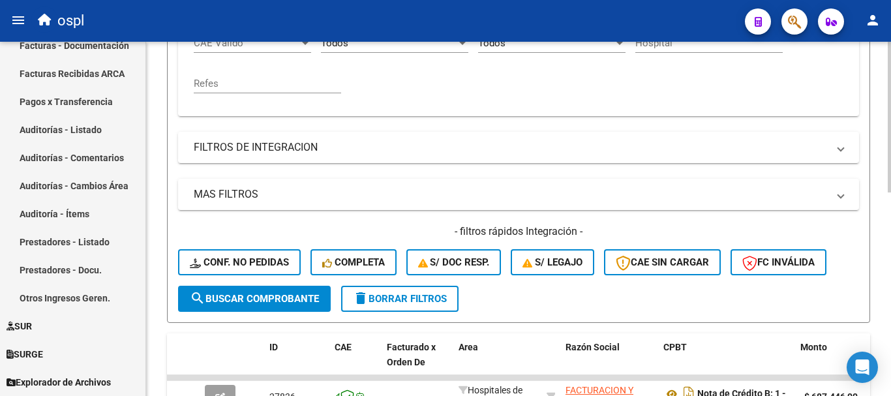
scroll to position [394, 0]
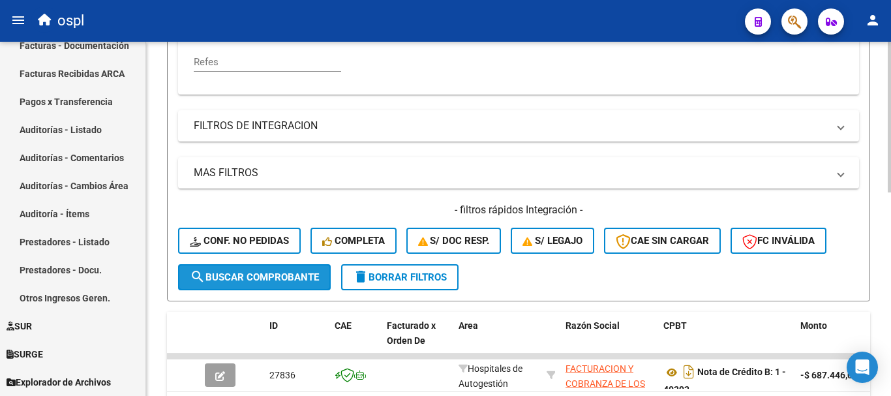
click at [289, 272] on span "search Buscar Comprobante" at bounding box center [254, 277] width 129 height 12
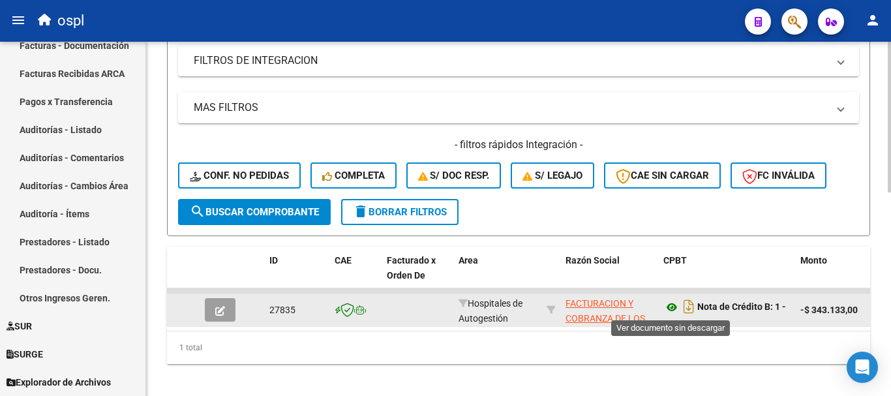
click at [670, 307] on icon at bounding box center [671, 307] width 17 height 16
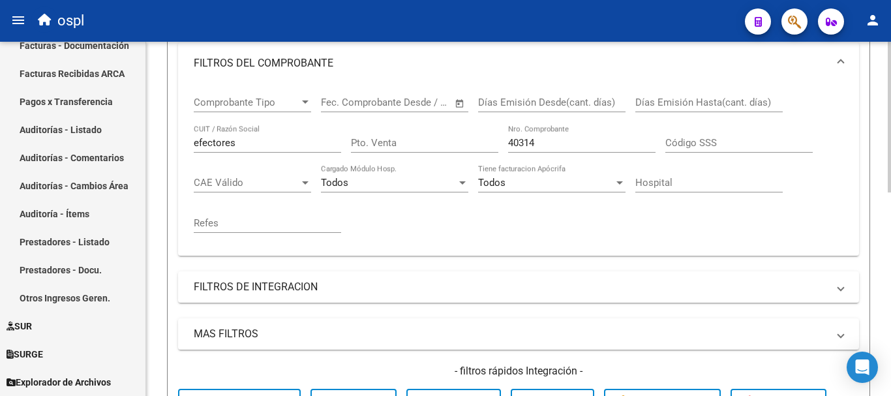
scroll to position [198, 0]
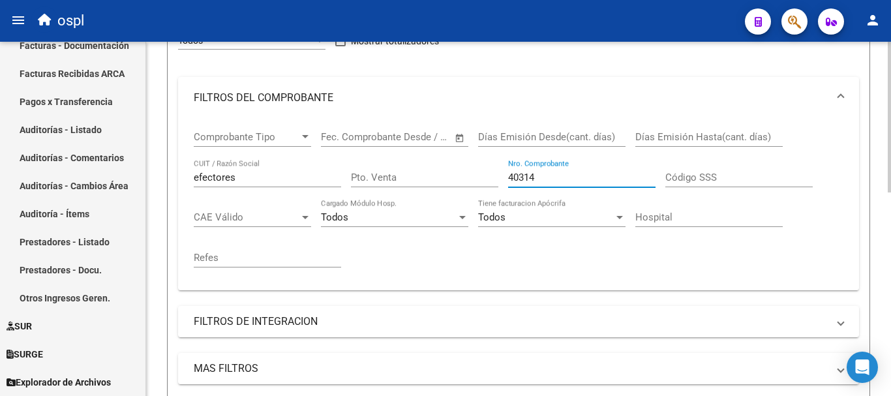
drag, startPoint x: 571, startPoint y: 179, endPoint x: 466, endPoint y: 162, distance: 106.4
click at [466, 162] on div "Comprobante Tipo Comprobante Tipo Fecha inicio – Fecha fin Fec. Comprobante Des…" at bounding box center [519, 199] width 650 height 161
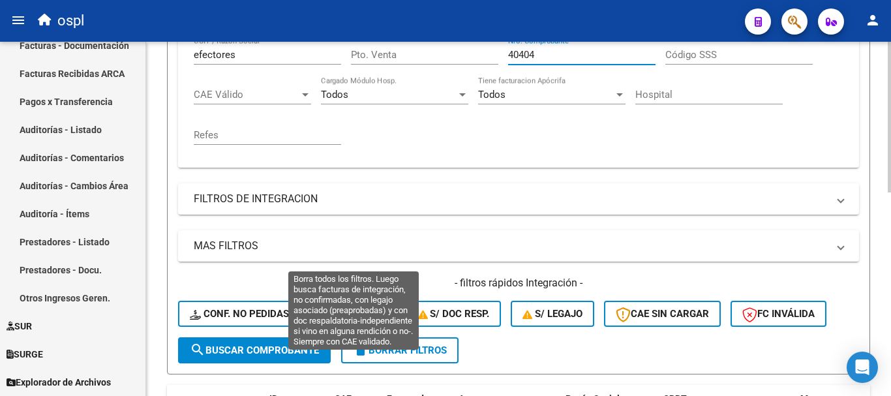
scroll to position [394, 0]
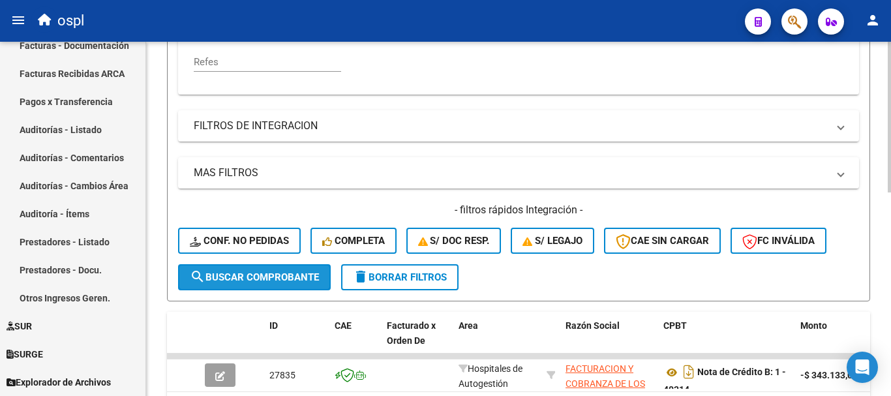
click at [280, 273] on span "search Buscar Comprobante" at bounding box center [254, 277] width 129 height 12
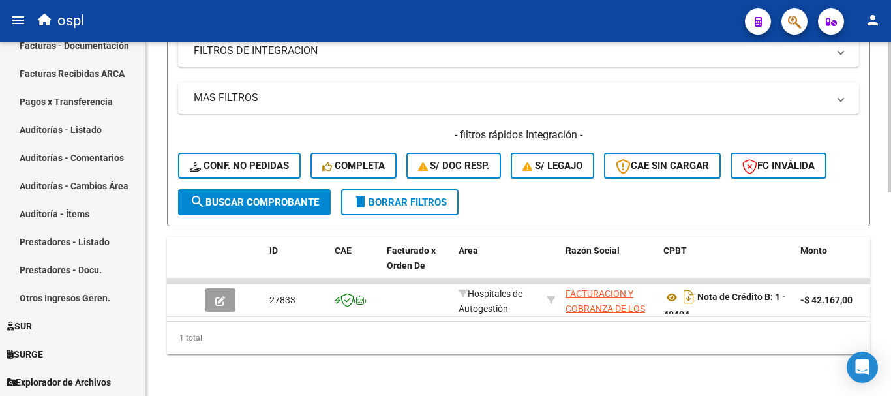
scroll to position [479, 0]
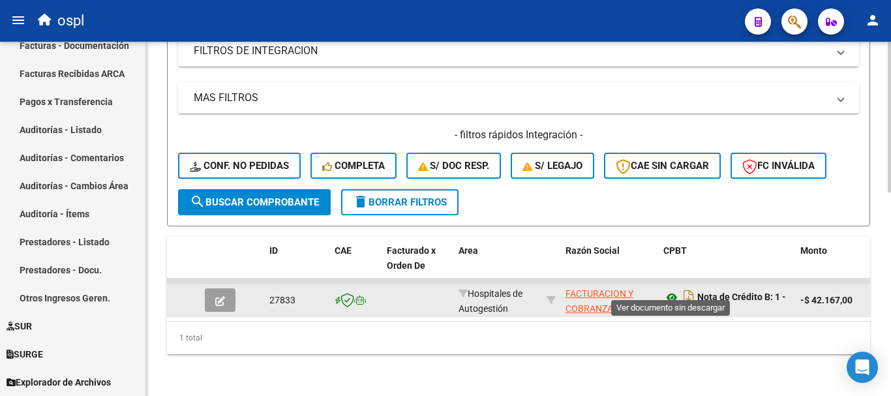
click at [671, 290] on icon at bounding box center [671, 298] width 17 height 16
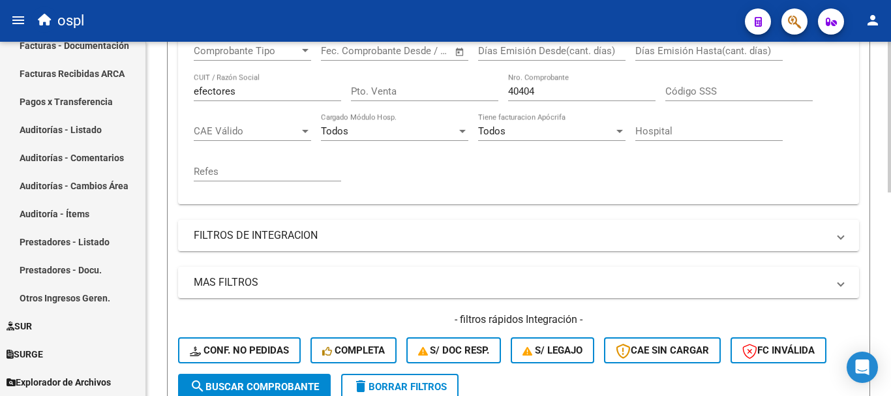
scroll to position [284, 0]
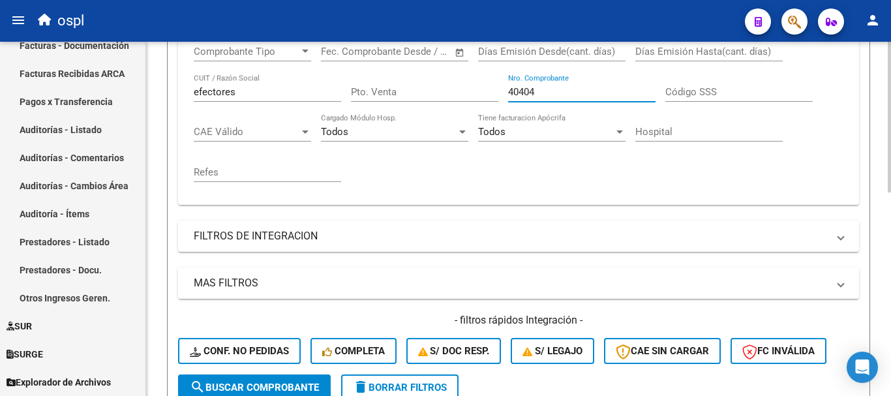
drag, startPoint x: 556, startPoint y: 95, endPoint x: 492, endPoint y: 75, distance: 67.0
click at [492, 76] on div "Comprobante Tipo Comprobante Tipo Fecha inicio – Fecha fin Fec. Comprobante Des…" at bounding box center [519, 113] width 650 height 161
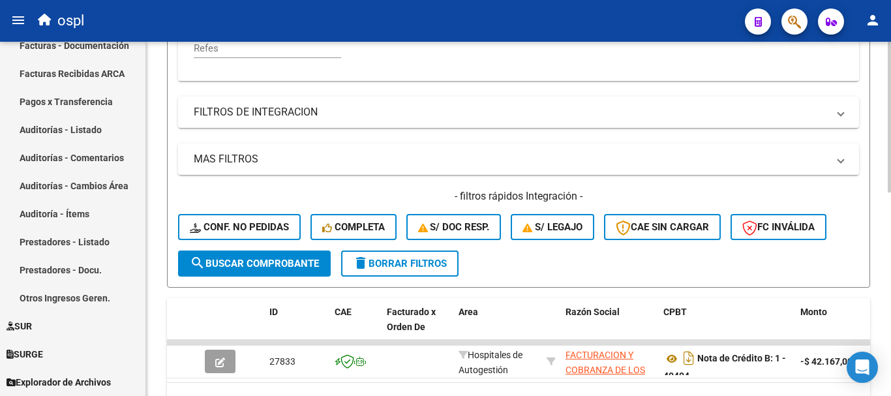
scroll to position [414, 0]
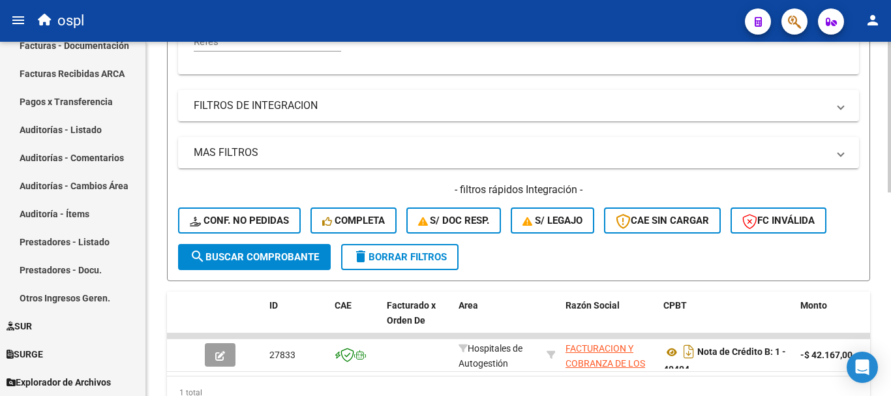
click at [309, 260] on span "search Buscar Comprobante" at bounding box center [254, 257] width 129 height 12
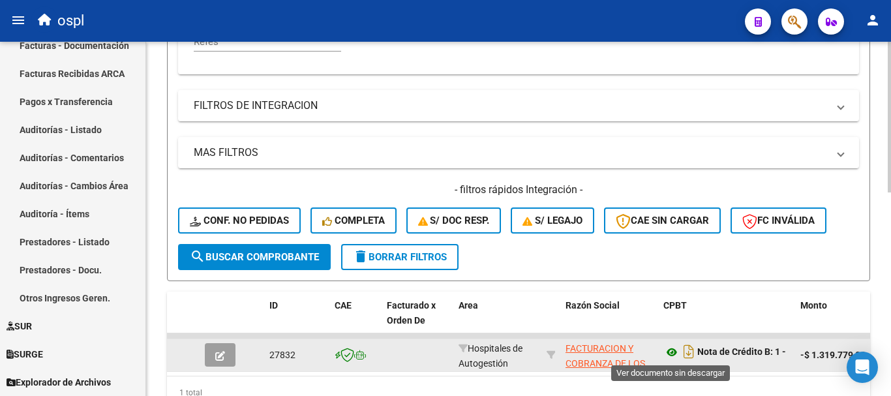
click at [669, 352] on icon at bounding box center [671, 352] width 17 height 16
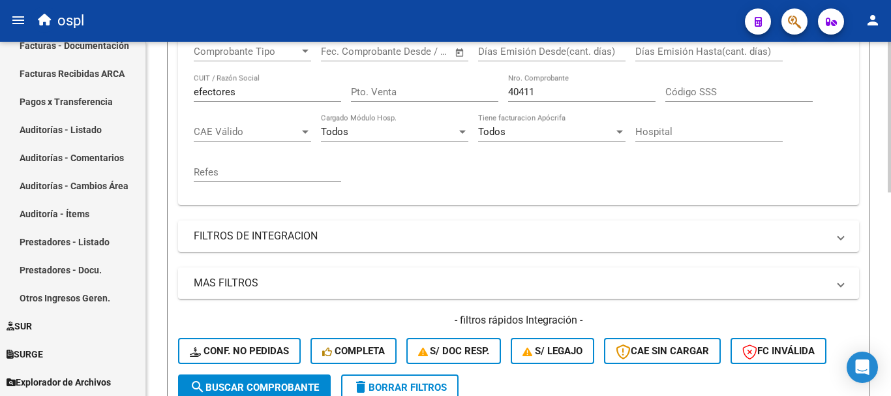
scroll to position [219, 0]
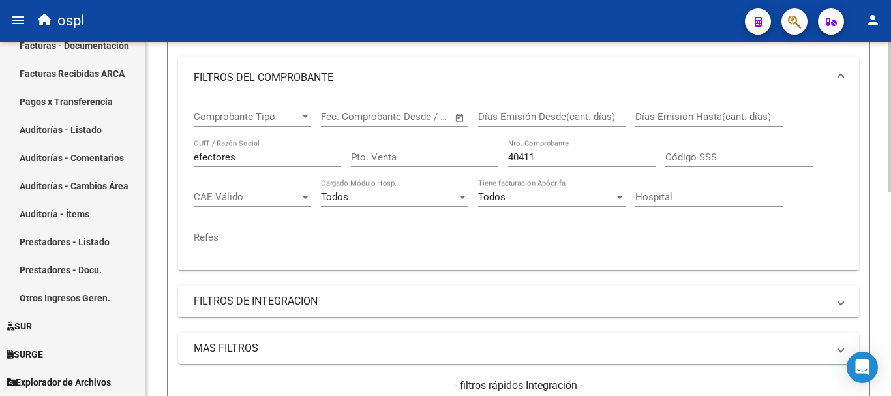
click at [539, 149] on div "40411 Nro. Comprobante" at bounding box center [581, 153] width 147 height 28
drag, startPoint x: 543, startPoint y: 155, endPoint x: 489, endPoint y: 149, distance: 53.7
click at [489, 149] on div "Comprobante Tipo Comprobante Tipo Fecha inicio – Fecha fin Fec. Comprobante Des…" at bounding box center [519, 178] width 650 height 161
type input "1"
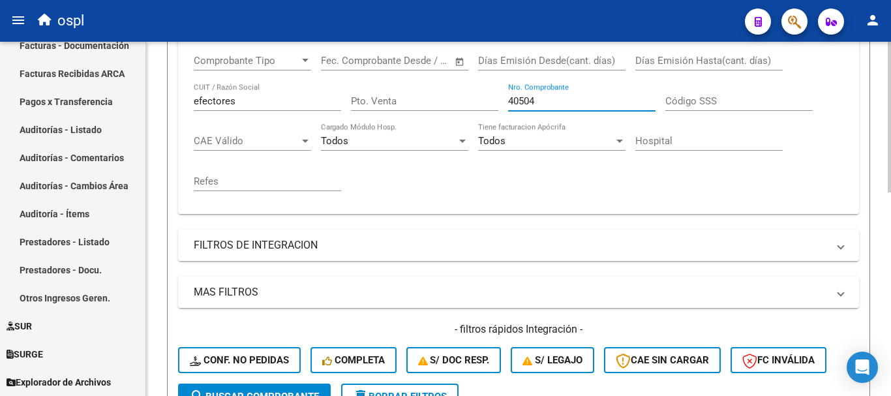
scroll to position [414, 0]
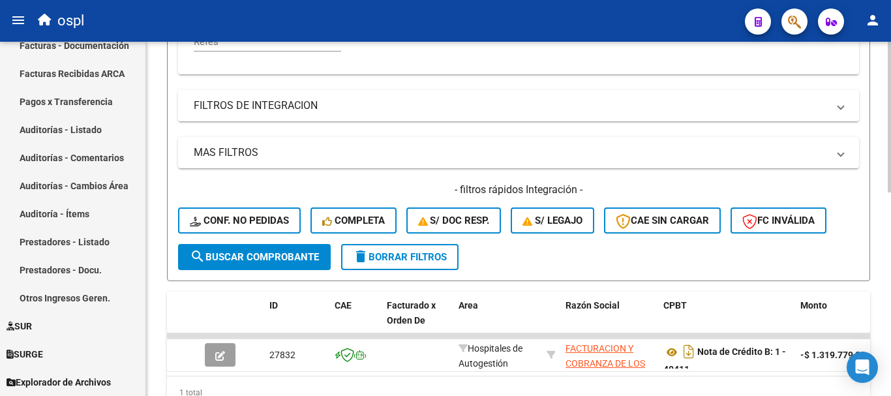
click at [309, 254] on span "search Buscar Comprobante" at bounding box center [254, 257] width 129 height 12
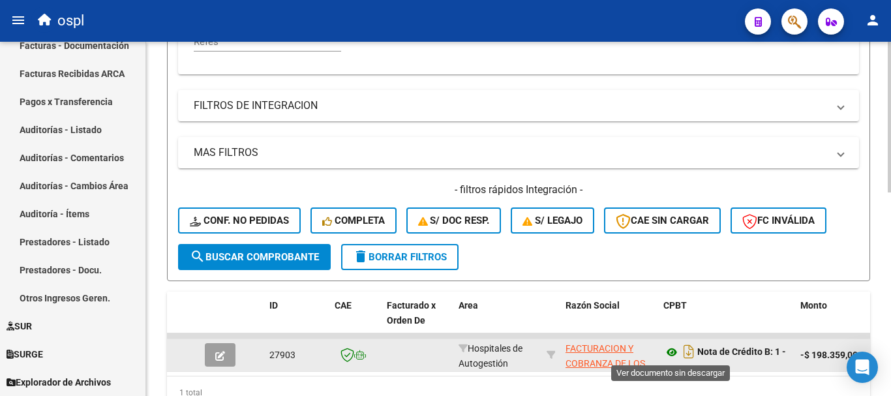
click at [670, 348] on icon at bounding box center [671, 352] width 17 height 16
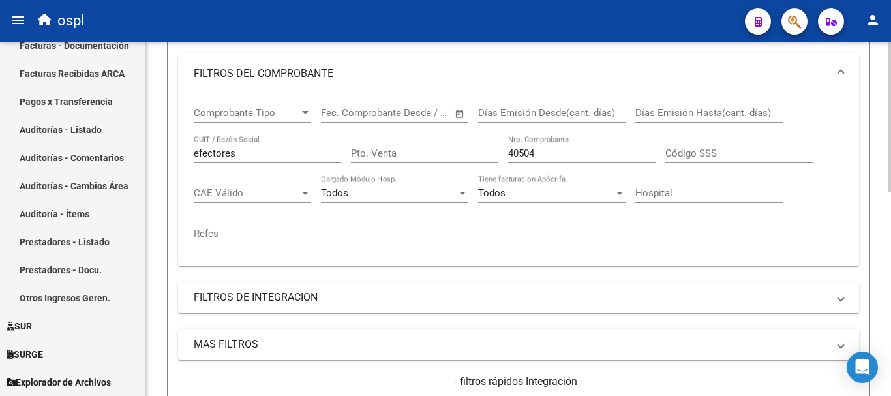
scroll to position [219, 0]
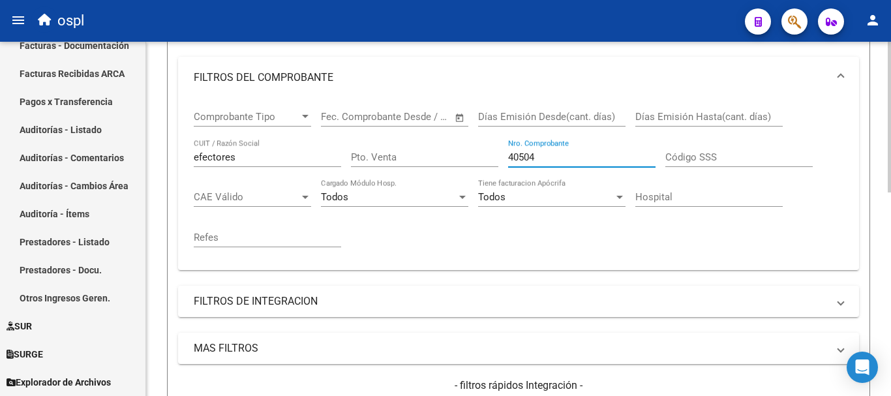
drag, startPoint x: 543, startPoint y: 157, endPoint x: 488, endPoint y: 140, distance: 58.0
click at [489, 140] on div "Comprobante Tipo Comprobante Tipo Fecha inicio – Fecha fin Fec. Comprobante Des…" at bounding box center [519, 178] width 650 height 161
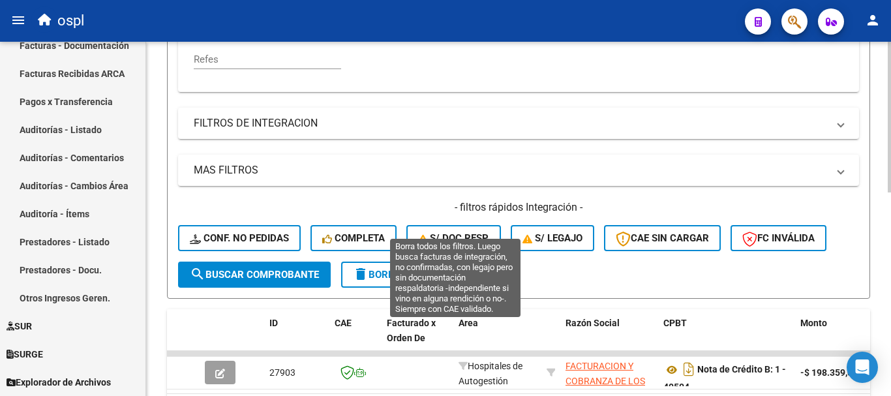
scroll to position [414, 0]
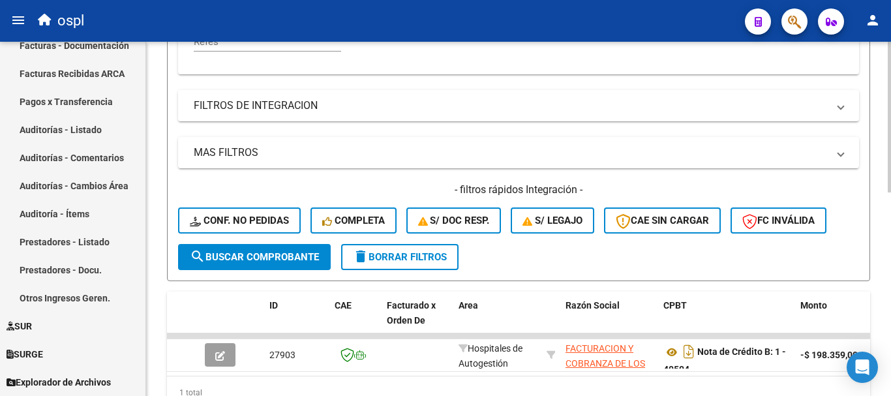
click at [291, 258] on span "search Buscar Comprobante" at bounding box center [254, 257] width 129 height 12
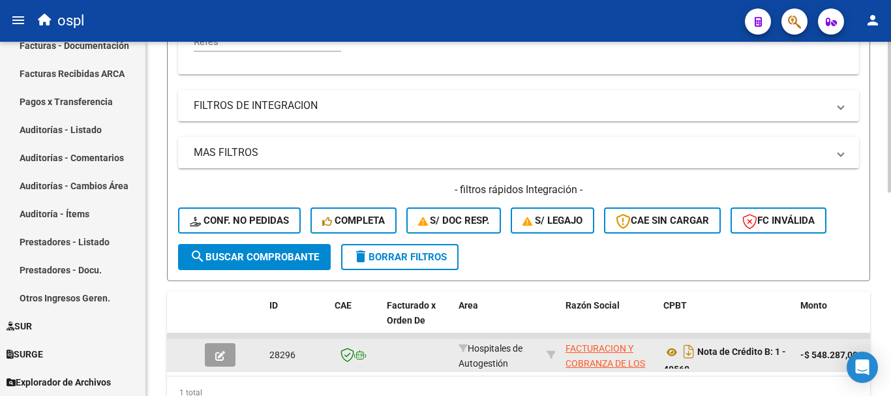
scroll to position [8, 0]
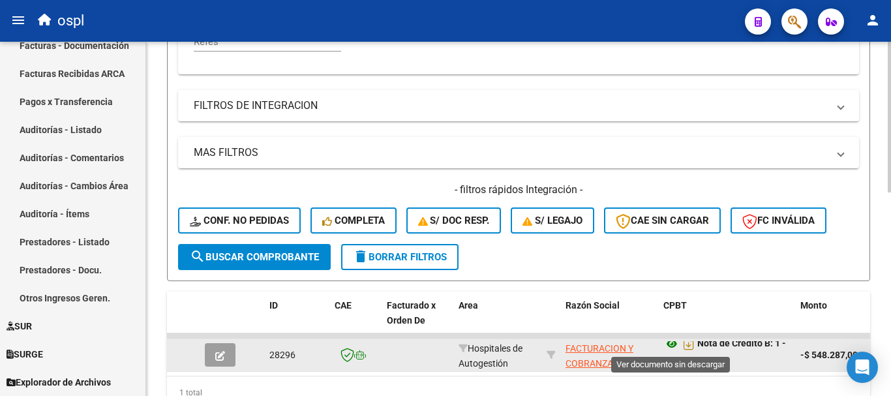
click at [670, 344] on icon at bounding box center [671, 344] width 17 height 16
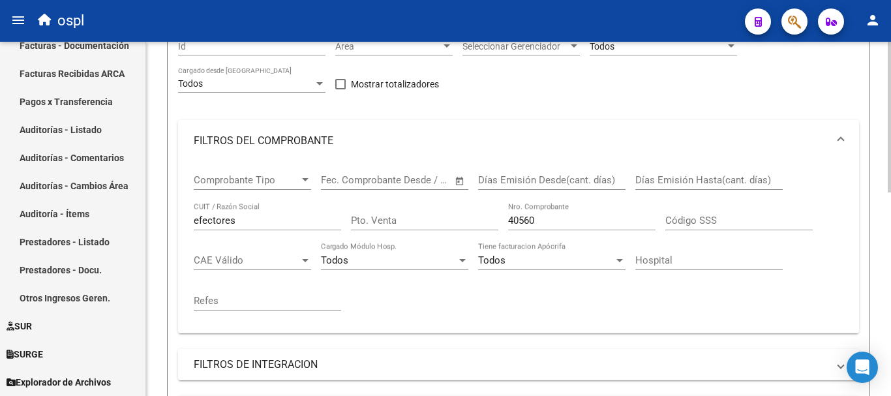
scroll to position [153, 0]
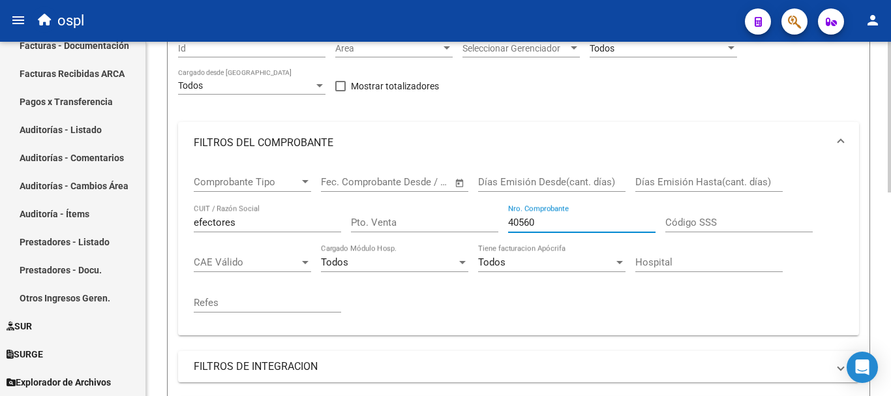
drag, startPoint x: 574, startPoint y: 224, endPoint x: 358, endPoint y: 193, distance: 218.1
click at [358, 194] on div "Comprobante Tipo Comprobante Tipo Fecha inicio – Fecha fin Fec. Comprobante Des…" at bounding box center [519, 244] width 650 height 161
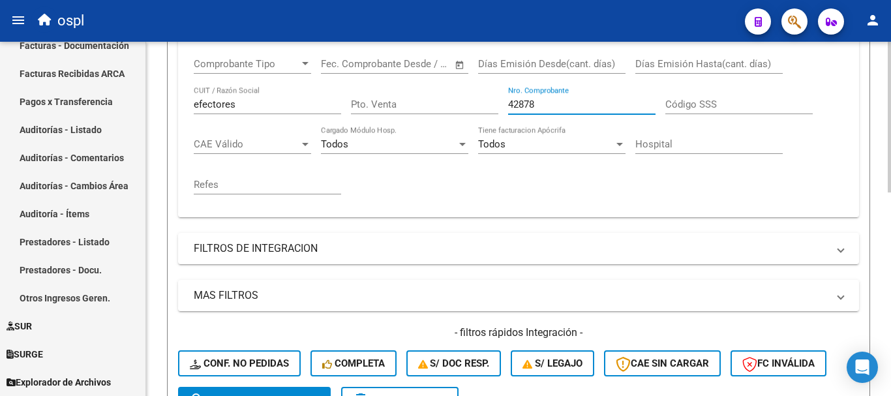
scroll to position [284, 0]
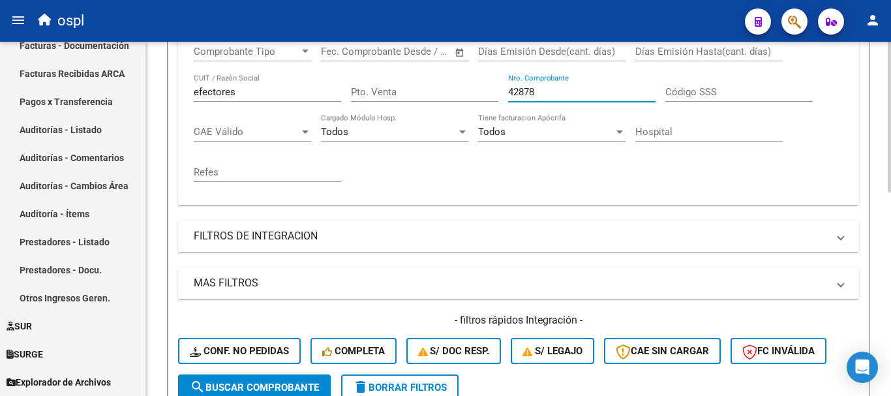
click at [272, 380] on button "search Buscar Comprobante" at bounding box center [254, 387] width 153 height 26
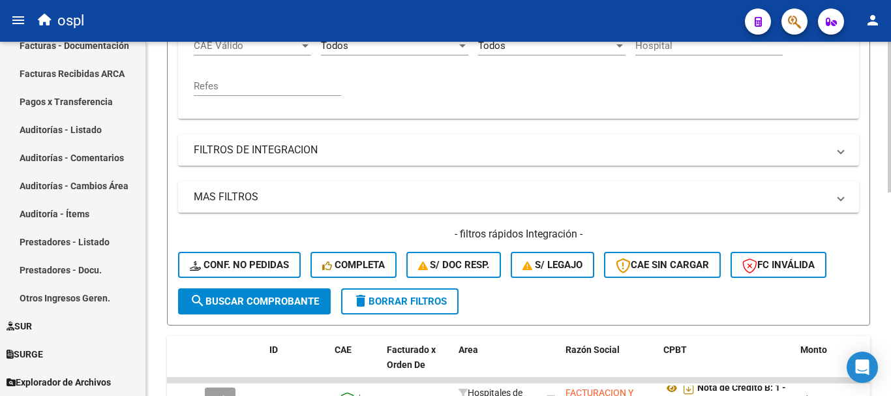
scroll to position [479, 0]
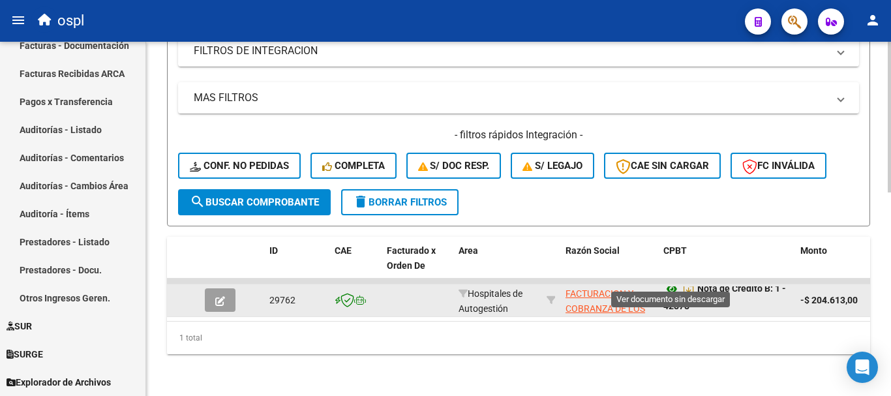
click at [671, 281] on icon at bounding box center [671, 289] width 17 height 16
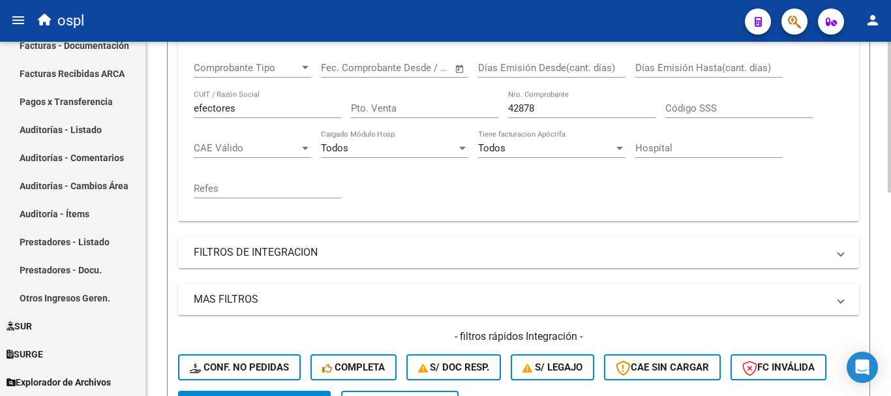
scroll to position [219, 0]
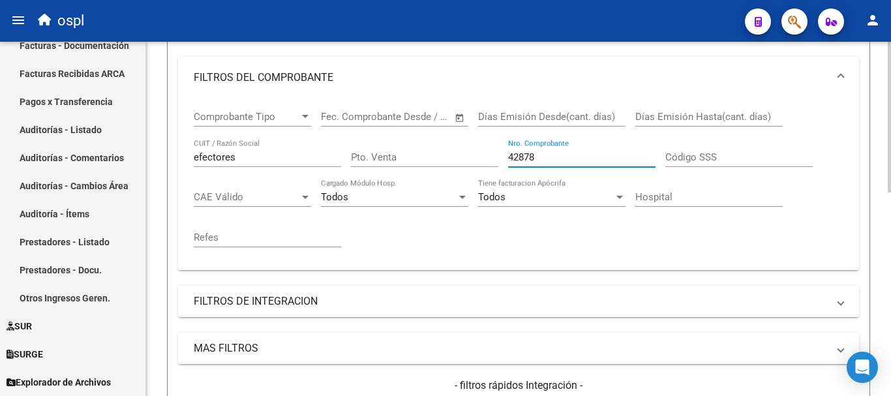
drag, startPoint x: 545, startPoint y: 160, endPoint x: 461, endPoint y: 140, distance: 85.9
click at [461, 140] on div "Comprobante Tipo Comprobante Tipo Fecha inicio – Fecha fin Fec. Comprobante Des…" at bounding box center [519, 178] width 650 height 161
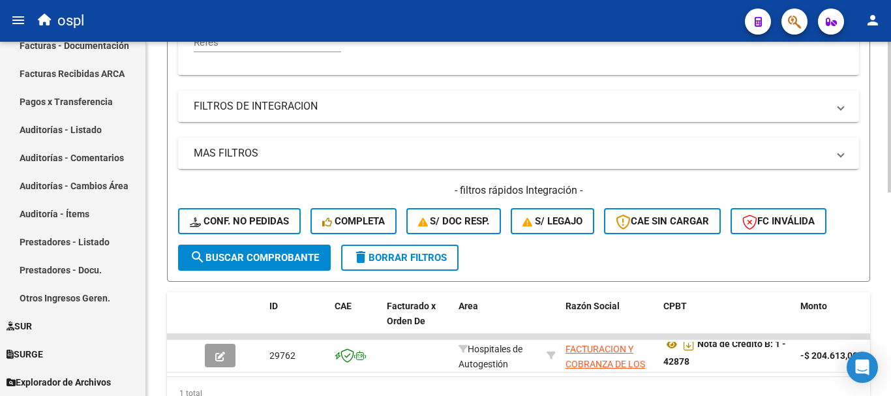
scroll to position [414, 0]
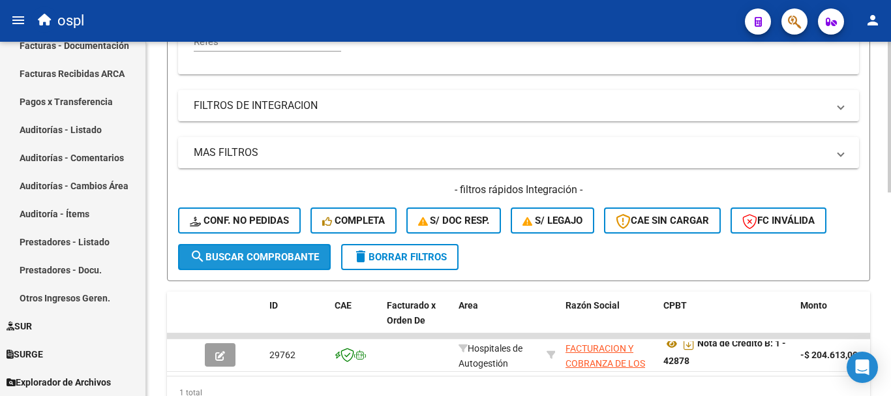
click at [287, 257] on span "search Buscar Comprobante" at bounding box center [254, 257] width 129 height 12
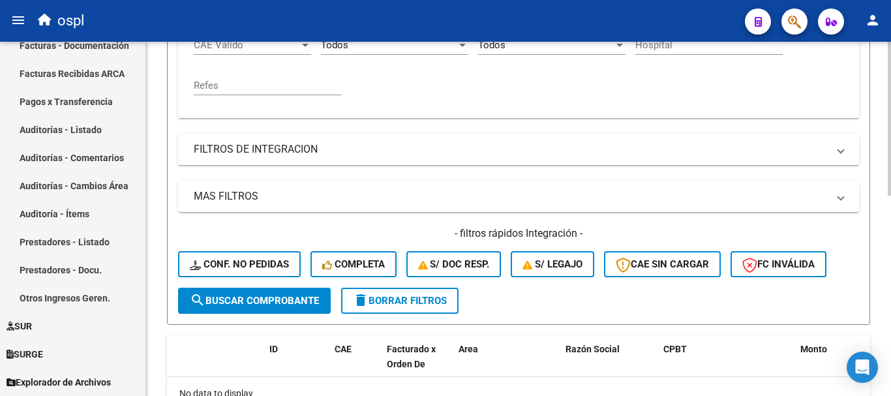
scroll to position [153, 0]
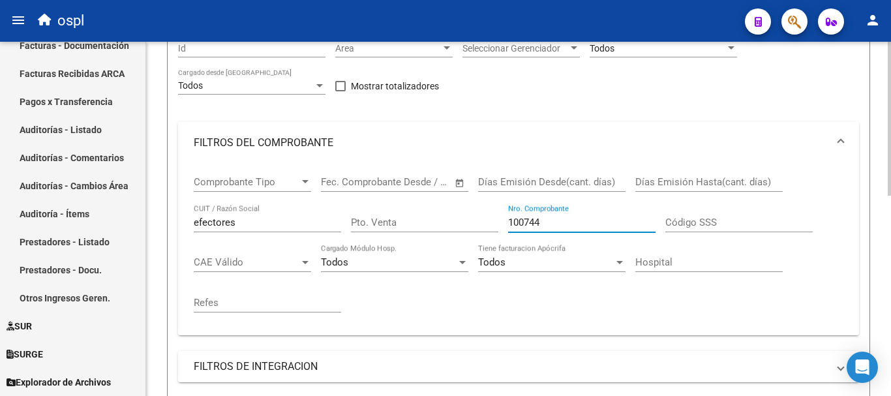
drag, startPoint x: 552, startPoint y: 221, endPoint x: 365, endPoint y: 190, distance: 189.0
click at [365, 190] on div "Comprobante Tipo Comprobante Tipo Fecha inicio – Fecha fin Fec. Comprobante Des…" at bounding box center [519, 244] width 650 height 161
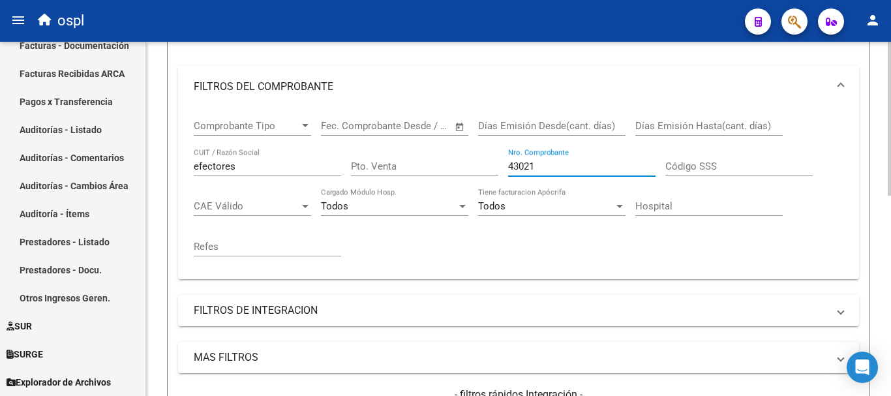
scroll to position [349, 0]
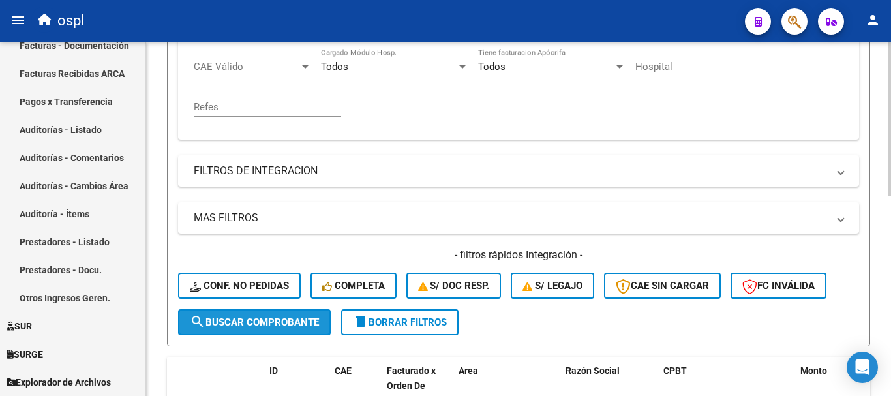
click at [274, 326] on span "search Buscar Comprobante" at bounding box center [254, 322] width 129 height 12
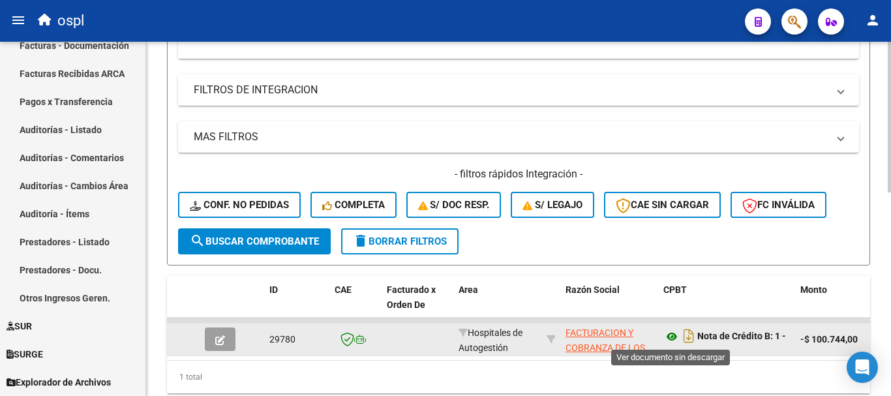
click at [675, 333] on icon at bounding box center [671, 337] width 17 height 16
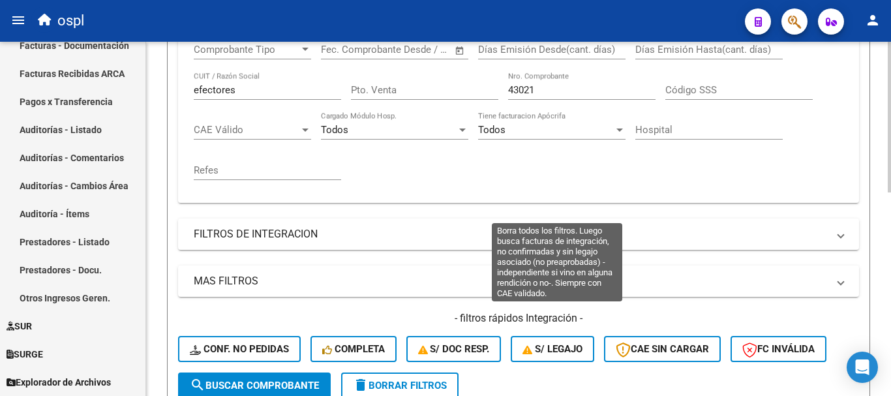
scroll to position [234, 0]
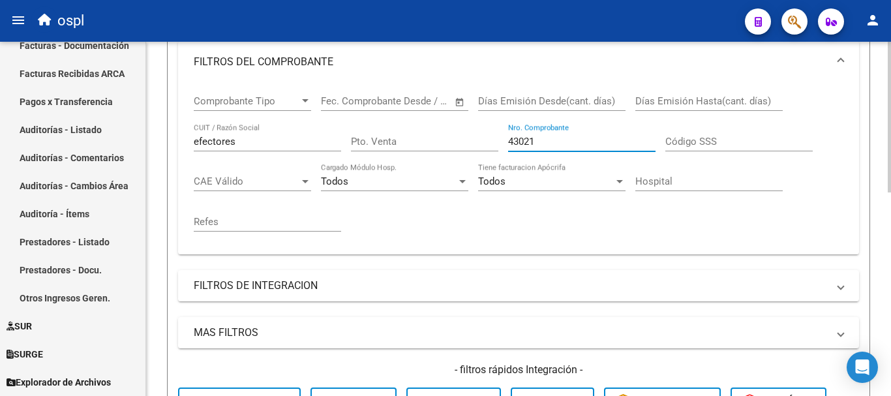
drag, startPoint x: 539, startPoint y: 141, endPoint x: 453, endPoint y: 134, distance: 86.3
click at [453, 134] on div "Comprobante Tipo Comprobante Tipo Fecha inicio – Fecha fin Fec. Comprobante Des…" at bounding box center [519, 163] width 650 height 161
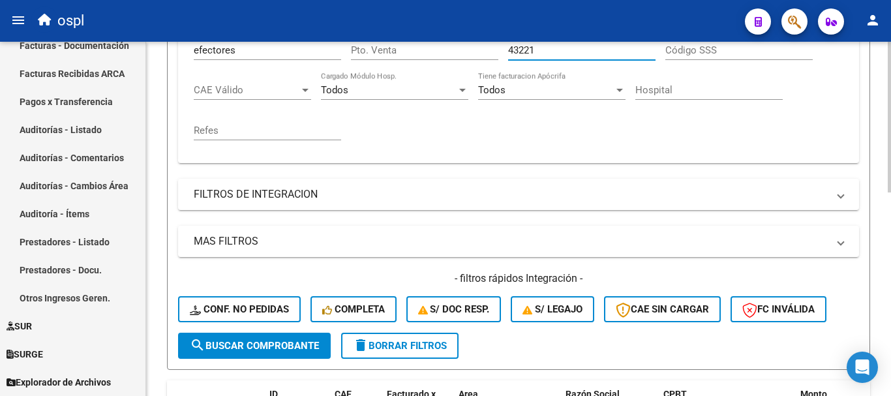
scroll to position [365, 0]
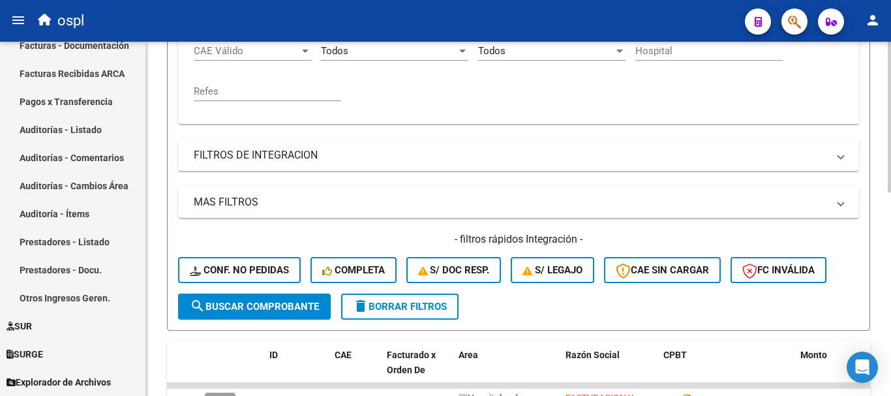
click at [283, 306] on span "search Buscar Comprobante" at bounding box center [254, 307] width 129 height 12
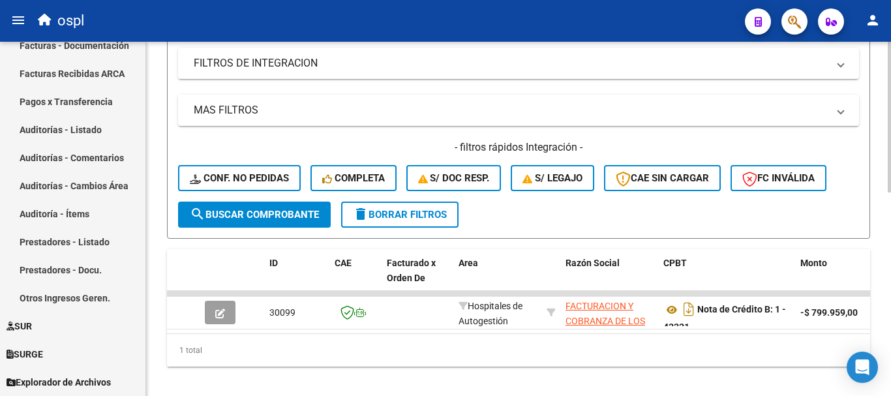
scroll to position [479, 0]
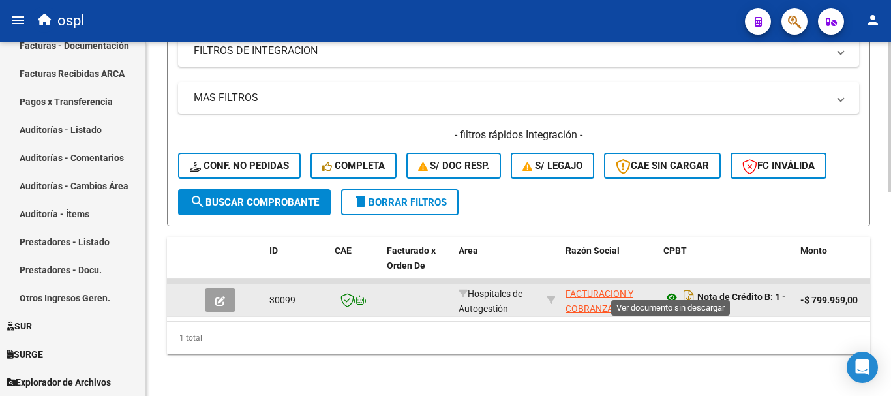
click at [677, 290] on icon at bounding box center [671, 298] width 17 height 16
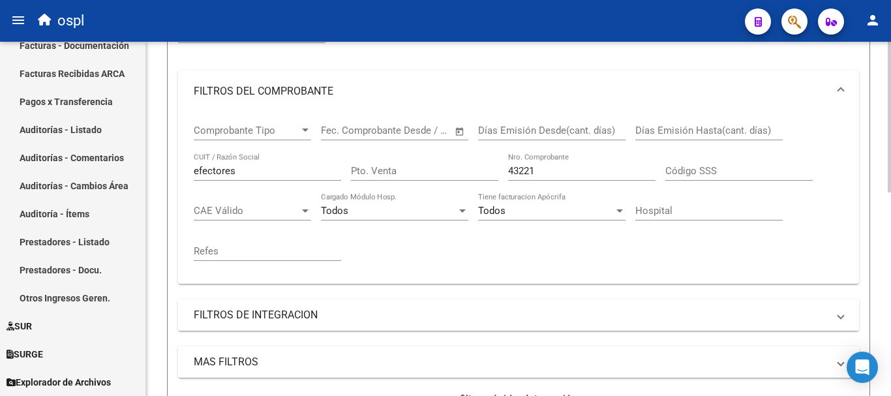
scroll to position [153, 0]
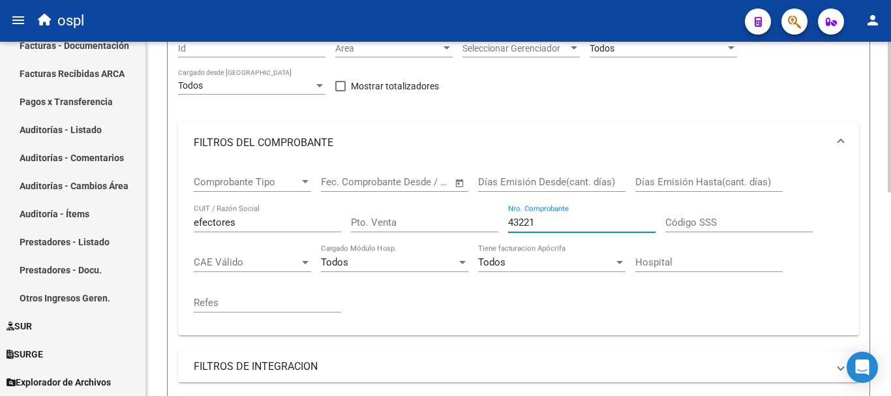
drag, startPoint x: 552, startPoint y: 219, endPoint x: 389, endPoint y: 197, distance: 165.1
click at [389, 197] on div "Comprobante Tipo Comprobante Tipo Fecha inicio – Fecha fin Fec. Comprobante Des…" at bounding box center [519, 244] width 650 height 161
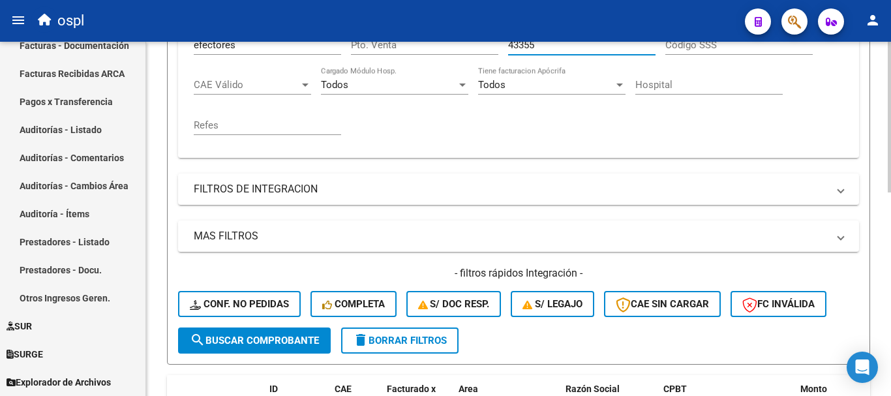
scroll to position [349, 0]
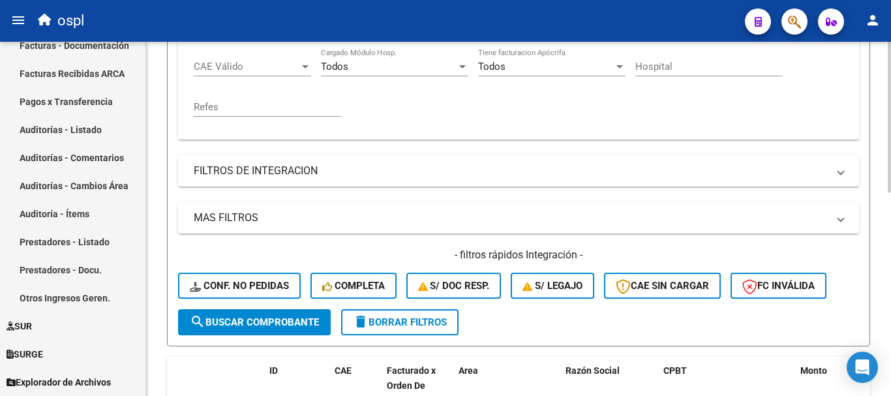
type input "43355"
click at [265, 325] on span "search Buscar Comprobante" at bounding box center [254, 322] width 129 height 12
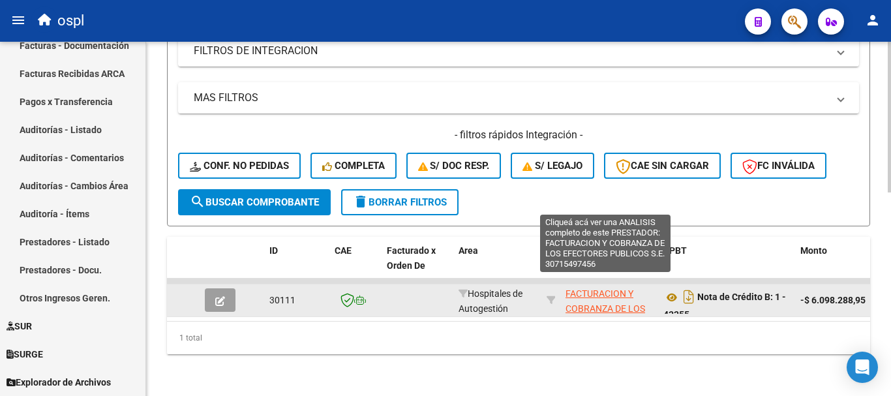
scroll to position [479, 0]
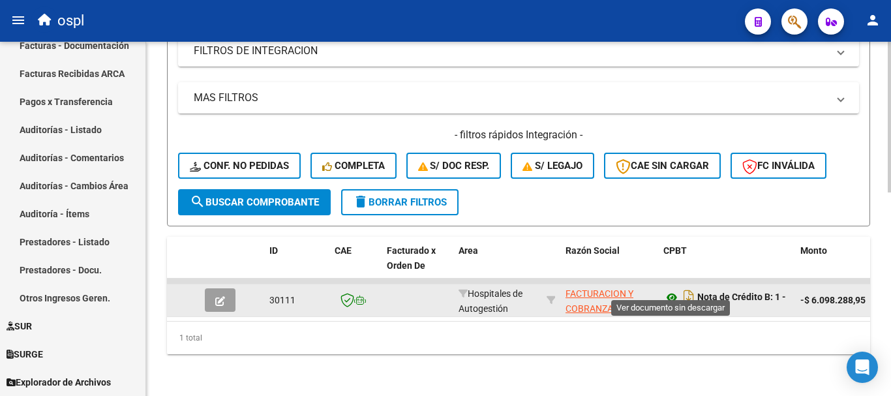
click at [670, 290] on icon at bounding box center [671, 298] width 17 height 16
